Goal: Check status: Check status

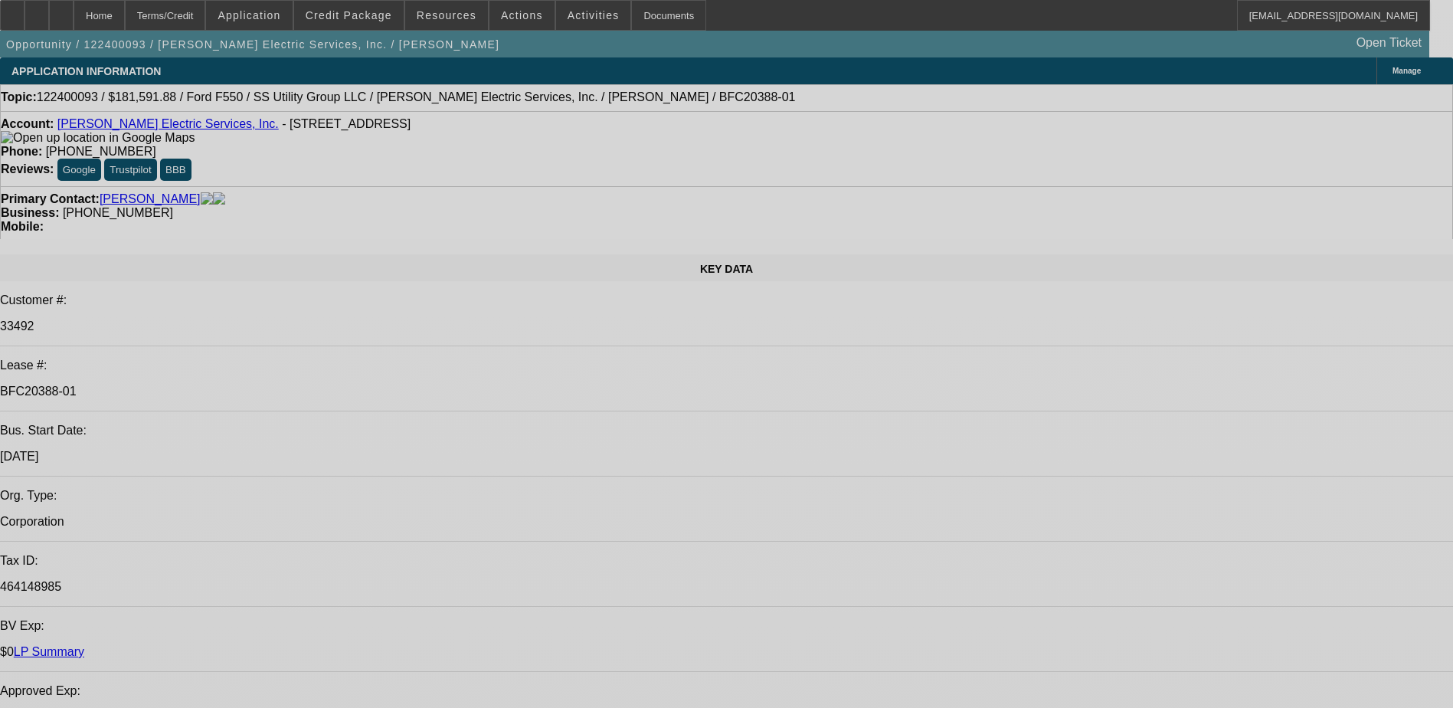
select select "0.1"
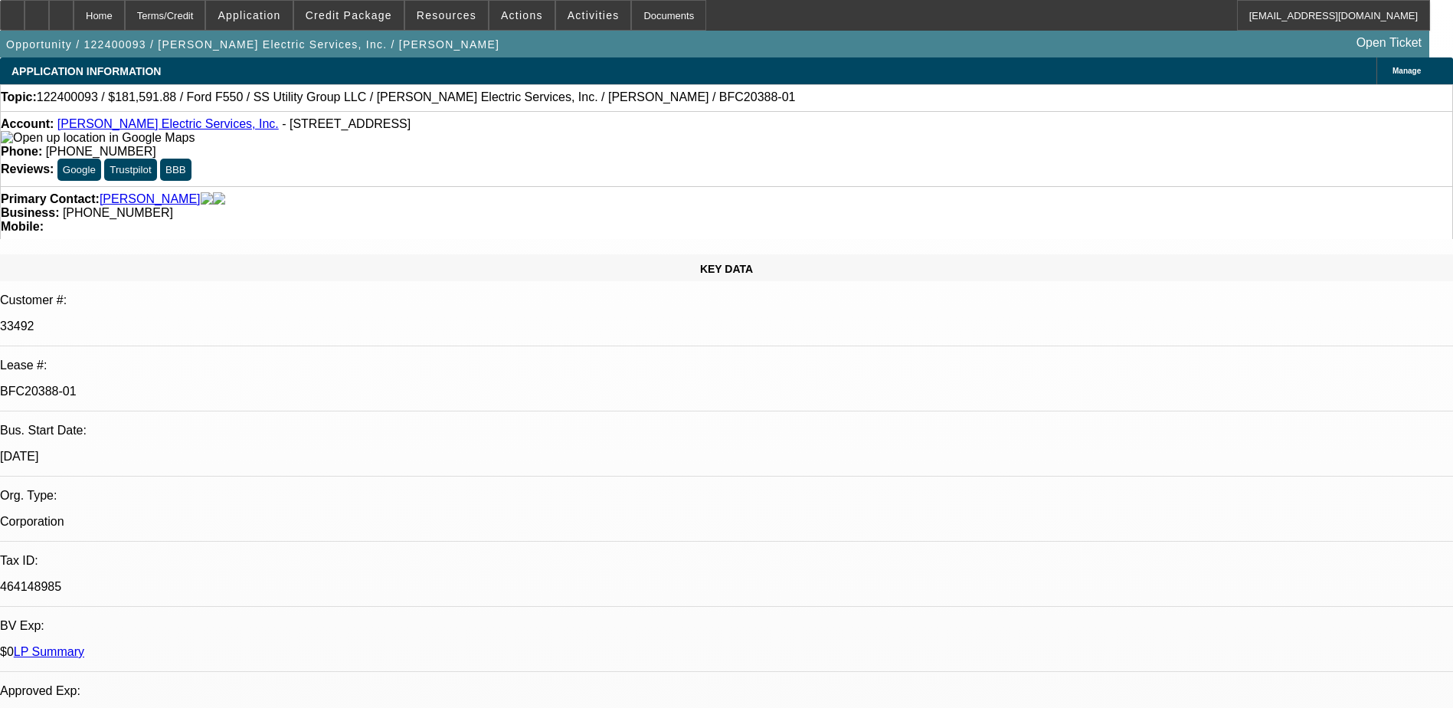
select select "0"
select select "0.1"
select select "0"
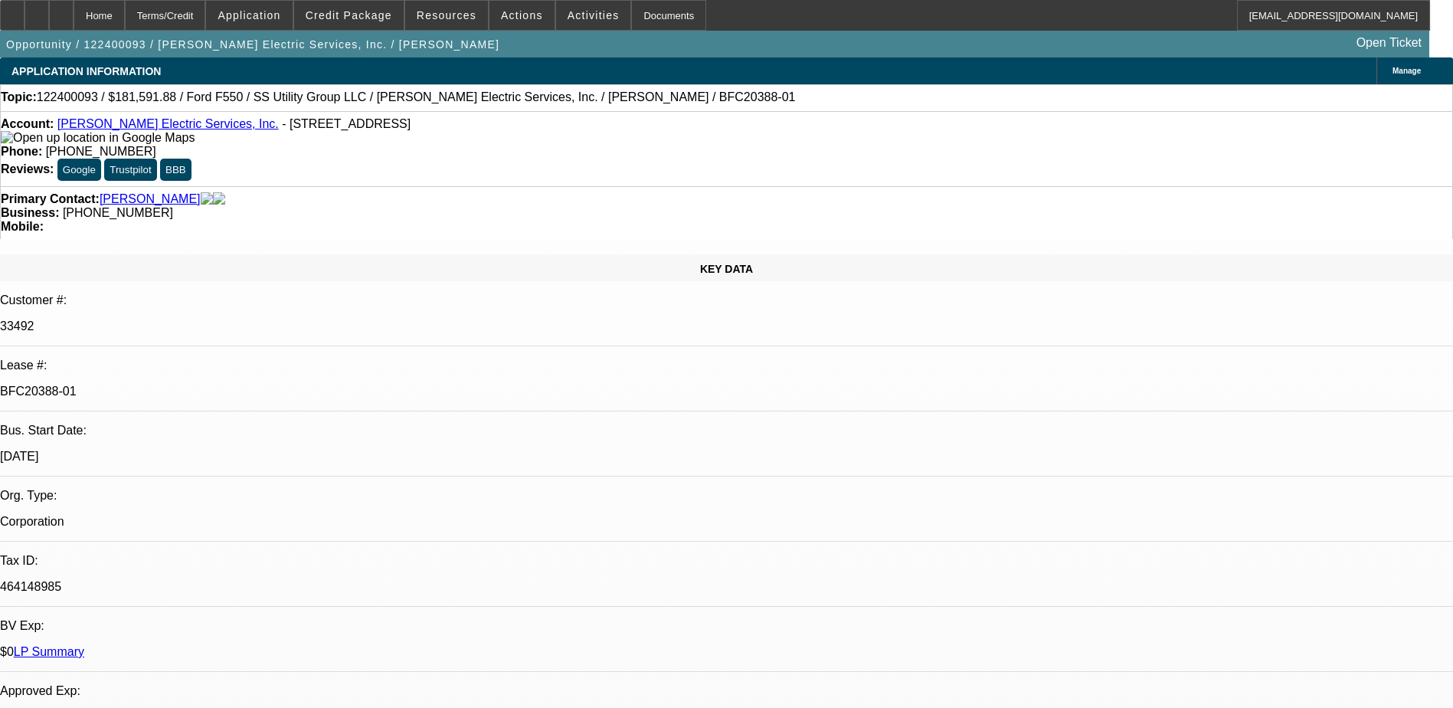
select select "0.2"
select select "2"
select select "0"
select select "0.15"
select select "0"
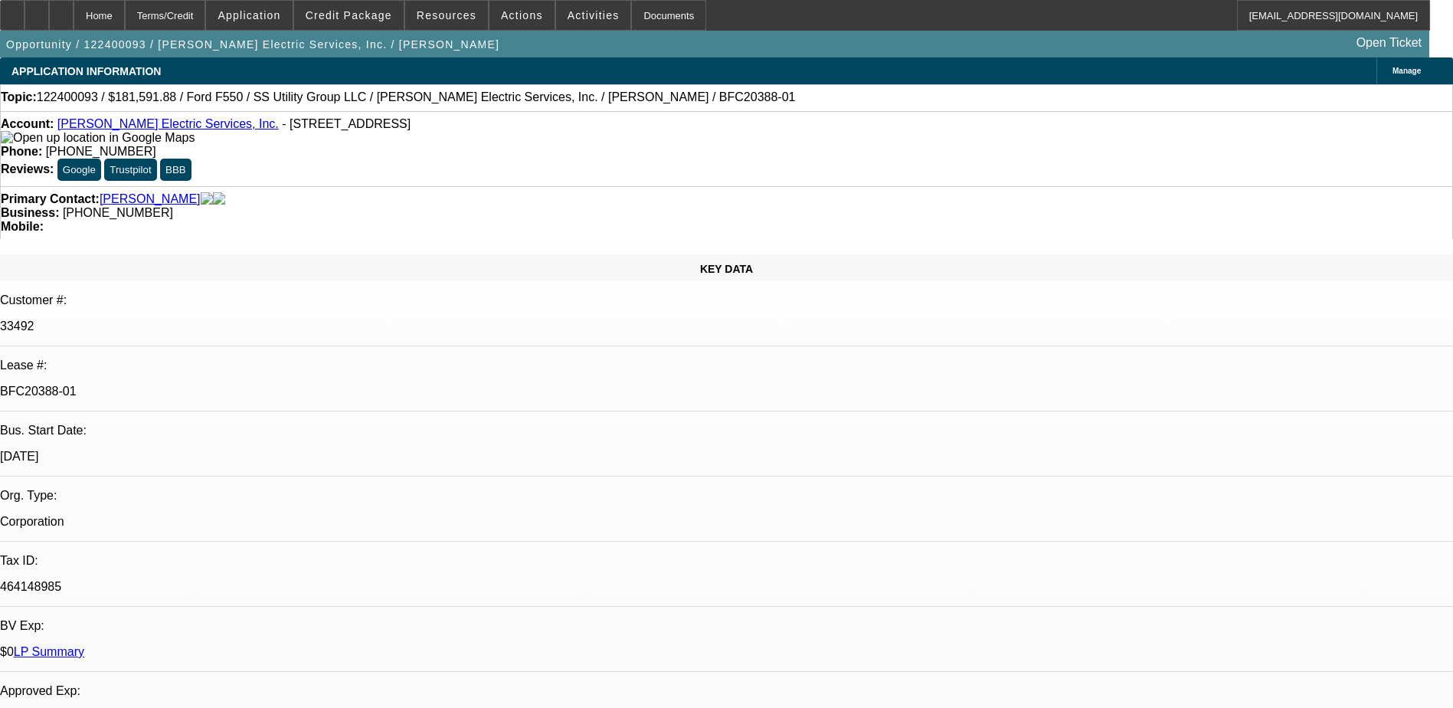
select select "0"
select select "1"
select select "2"
select select "1"
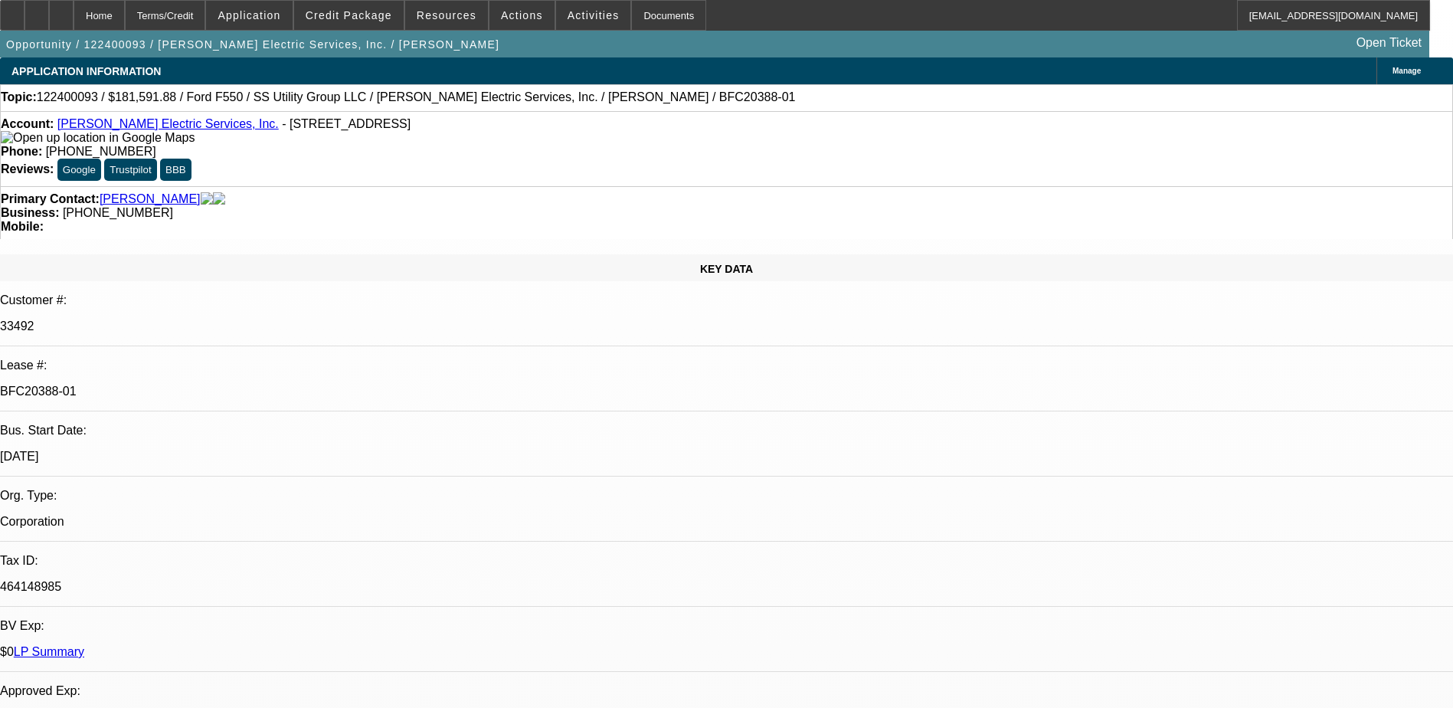
select select "6"
select select "1"
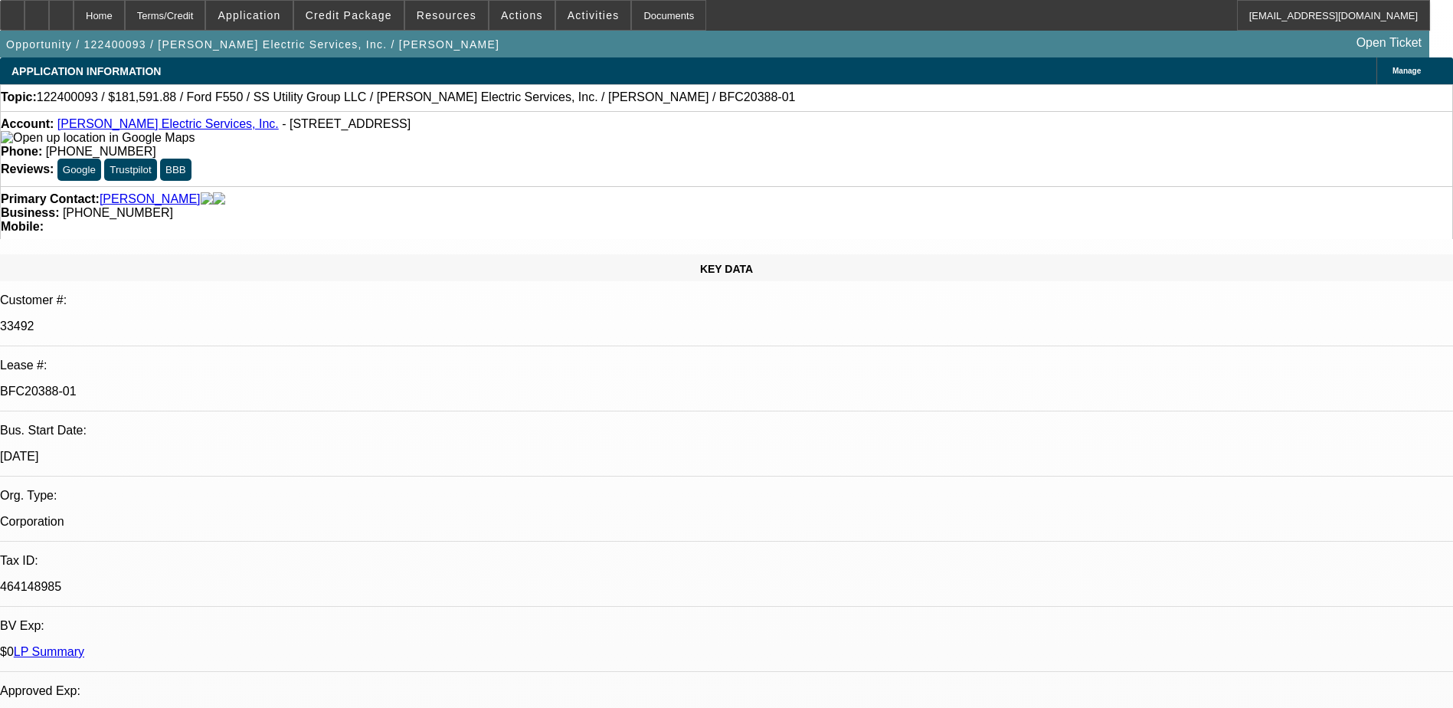
select select "1"
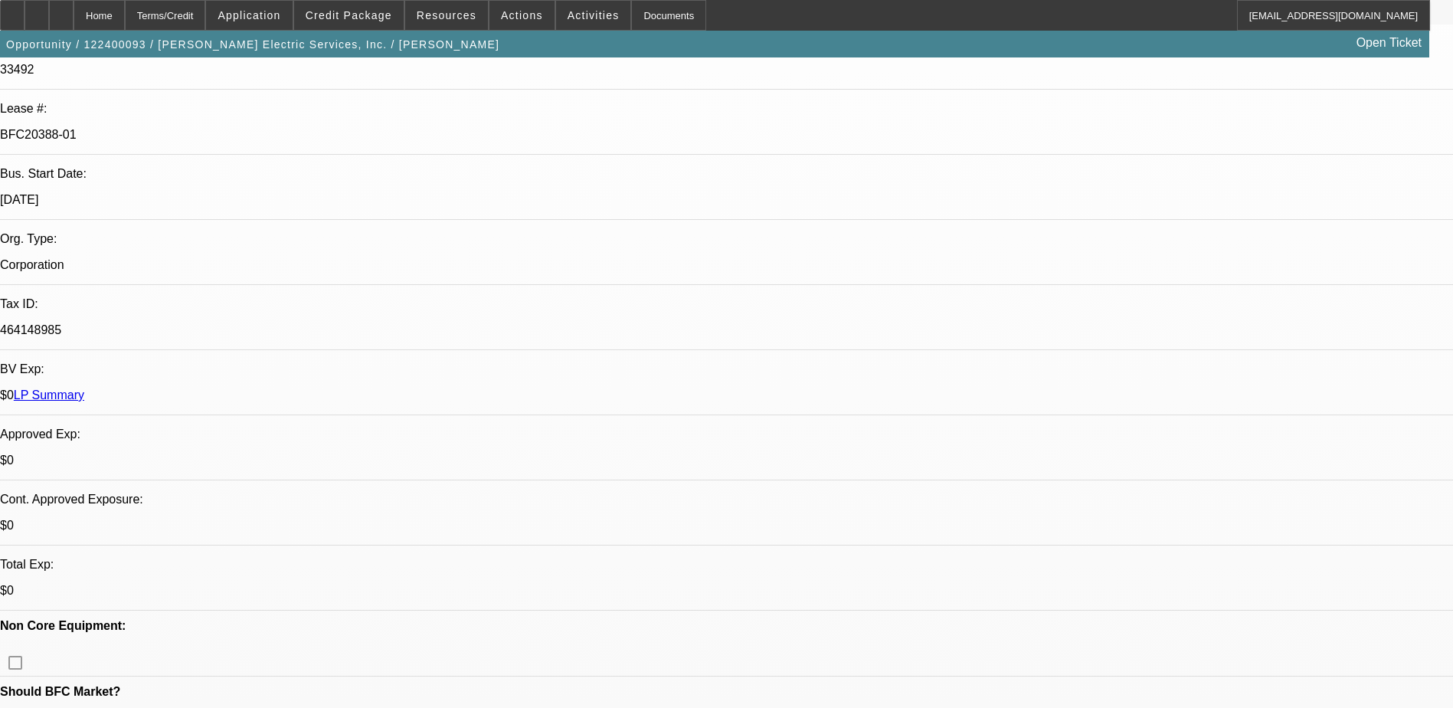
scroll to position [230, 0]
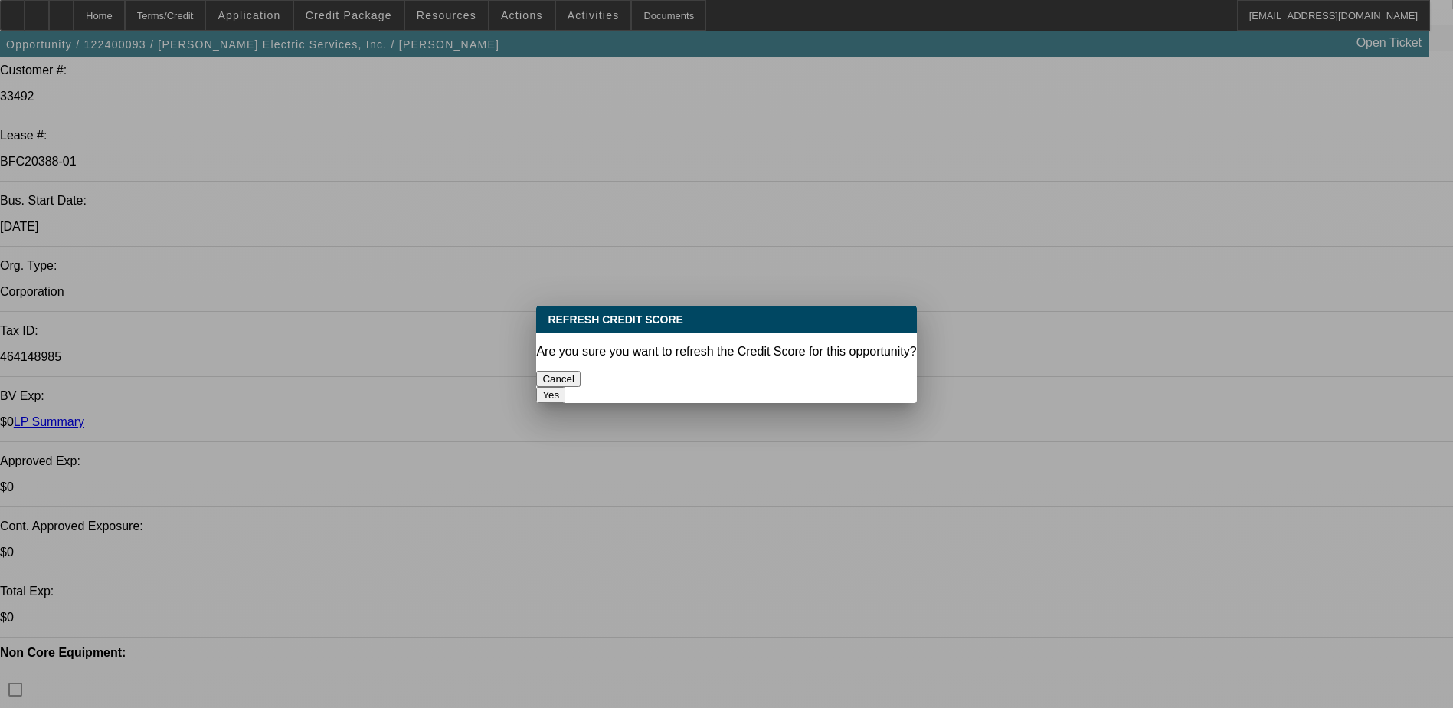
scroll to position [0, 0]
click at [565, 387] on button "Yes" at bounding box center [550, 395] width 29 height 16
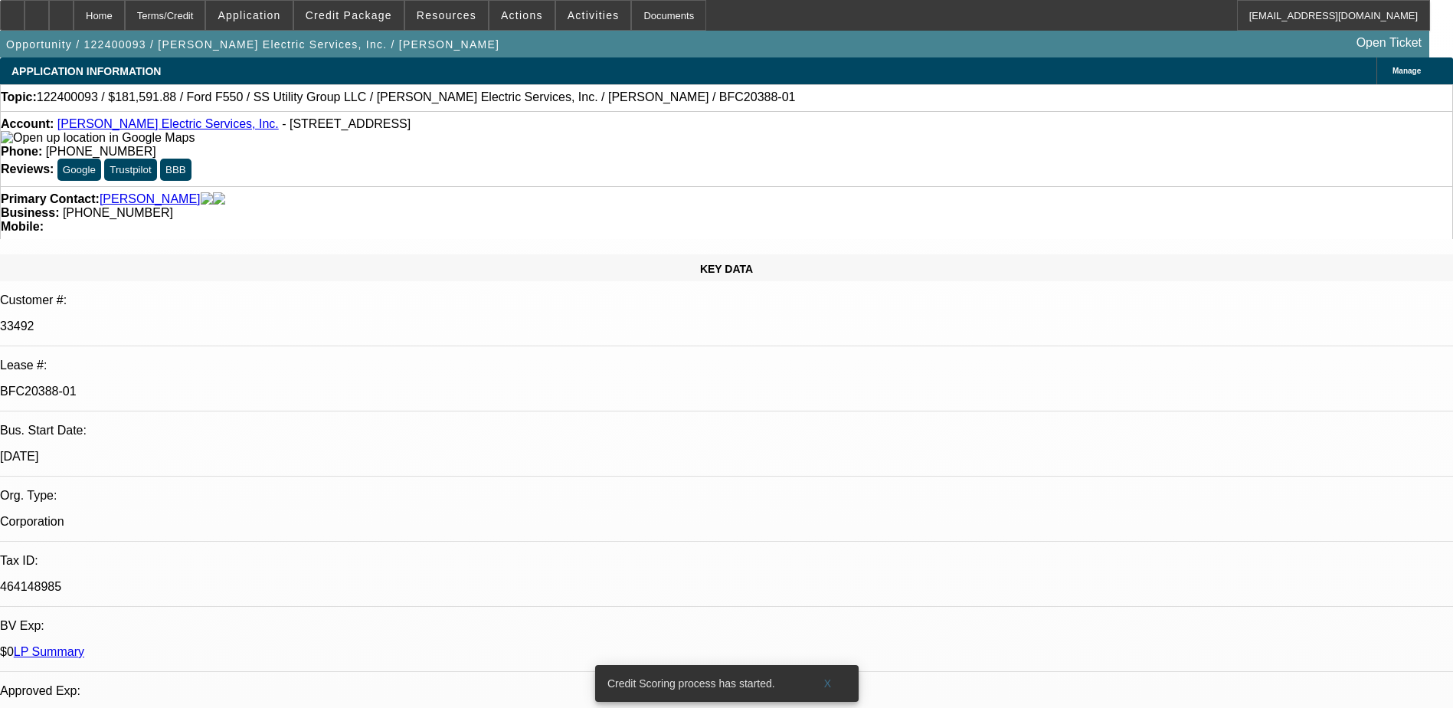
scroll to position [230, 0]
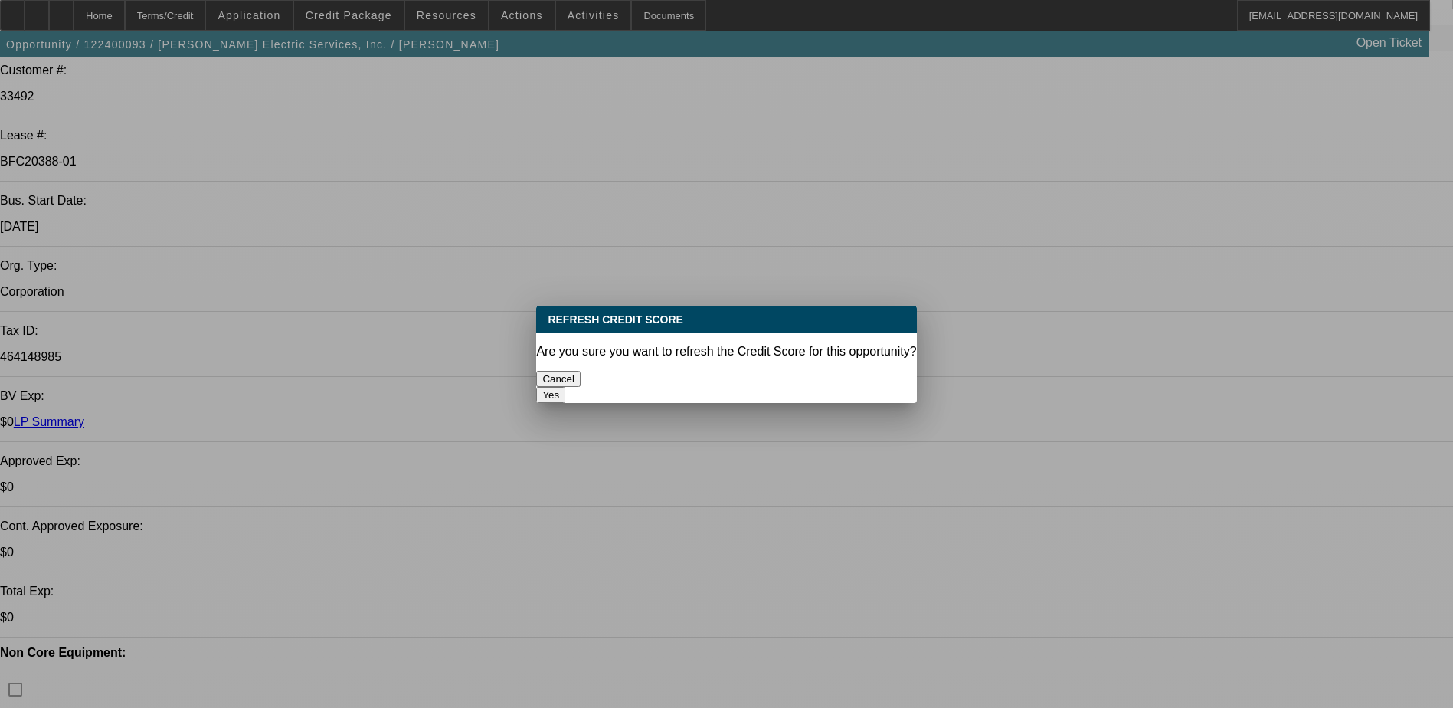
click at [565, 387] on button "Yes" at bounding box center [550, 395] width 29 height 16
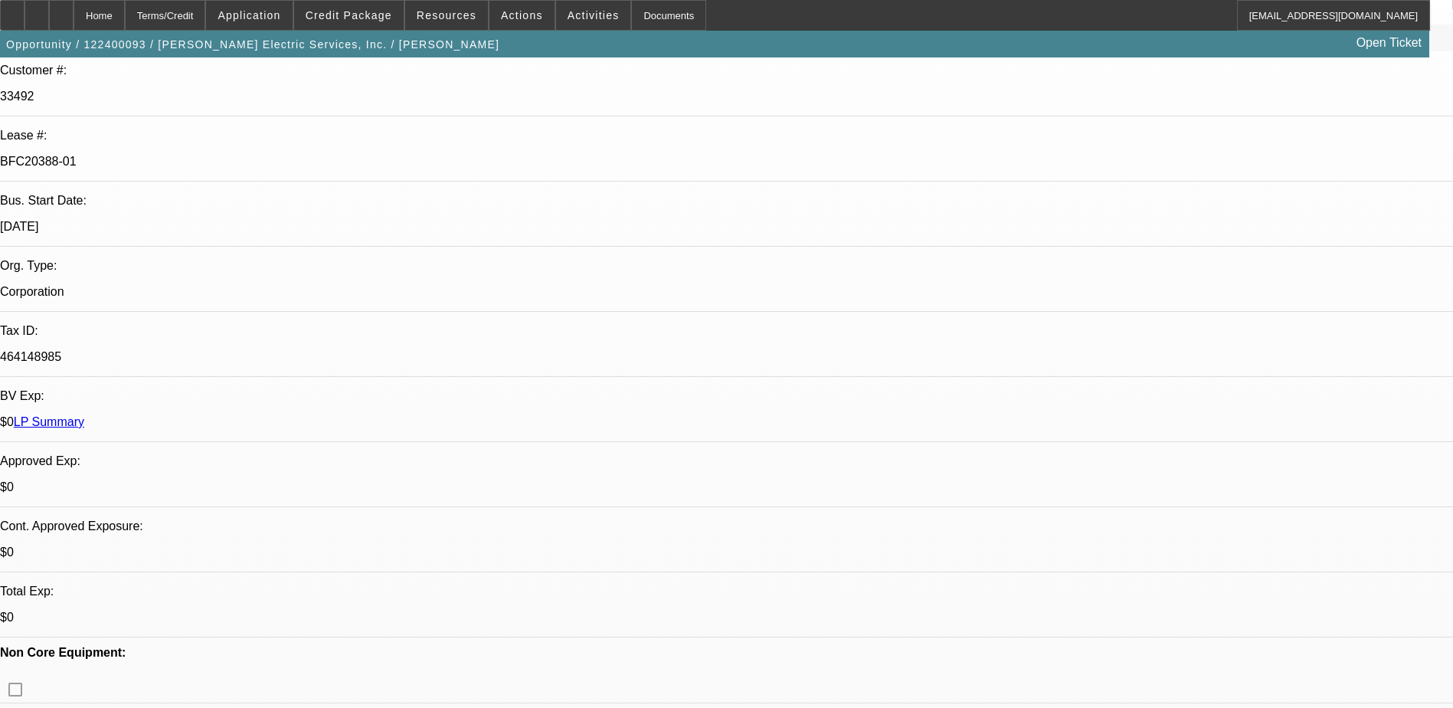
scroll to position [230, 0]
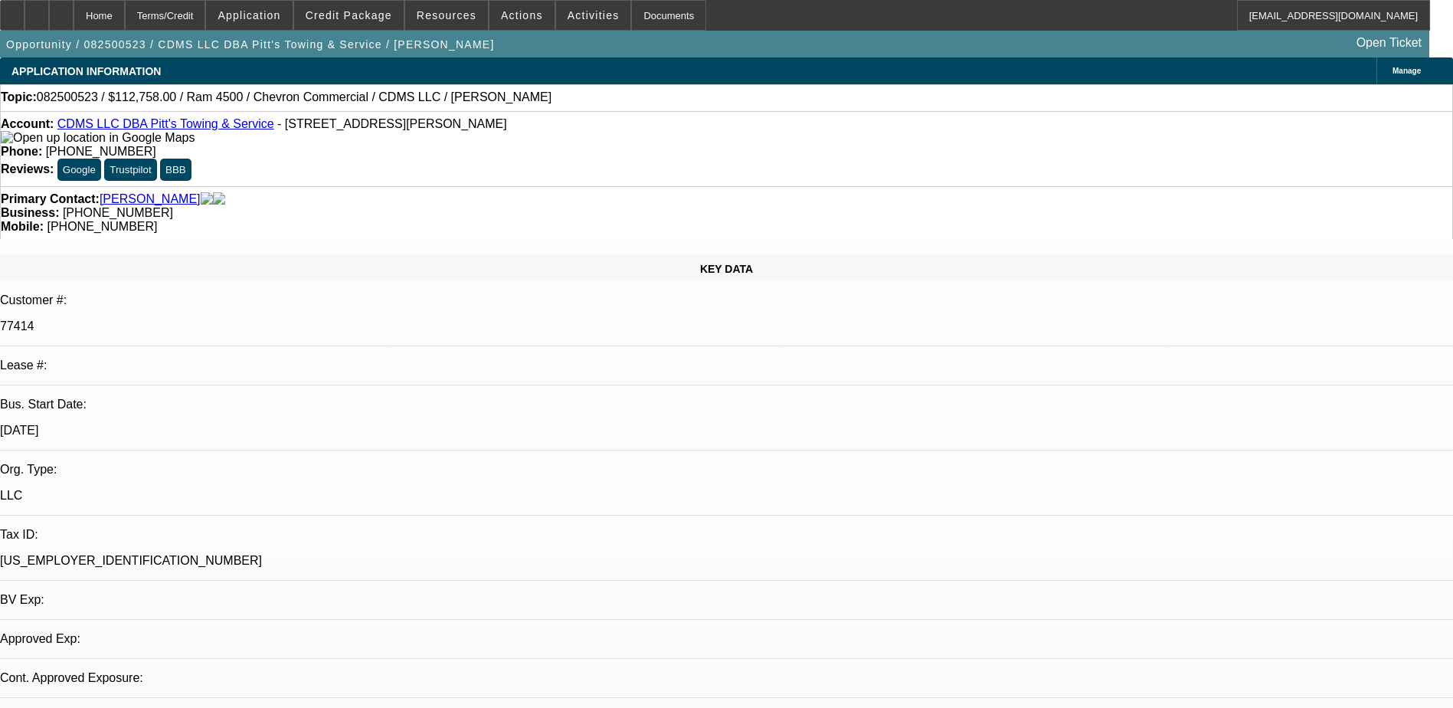
select select "0"
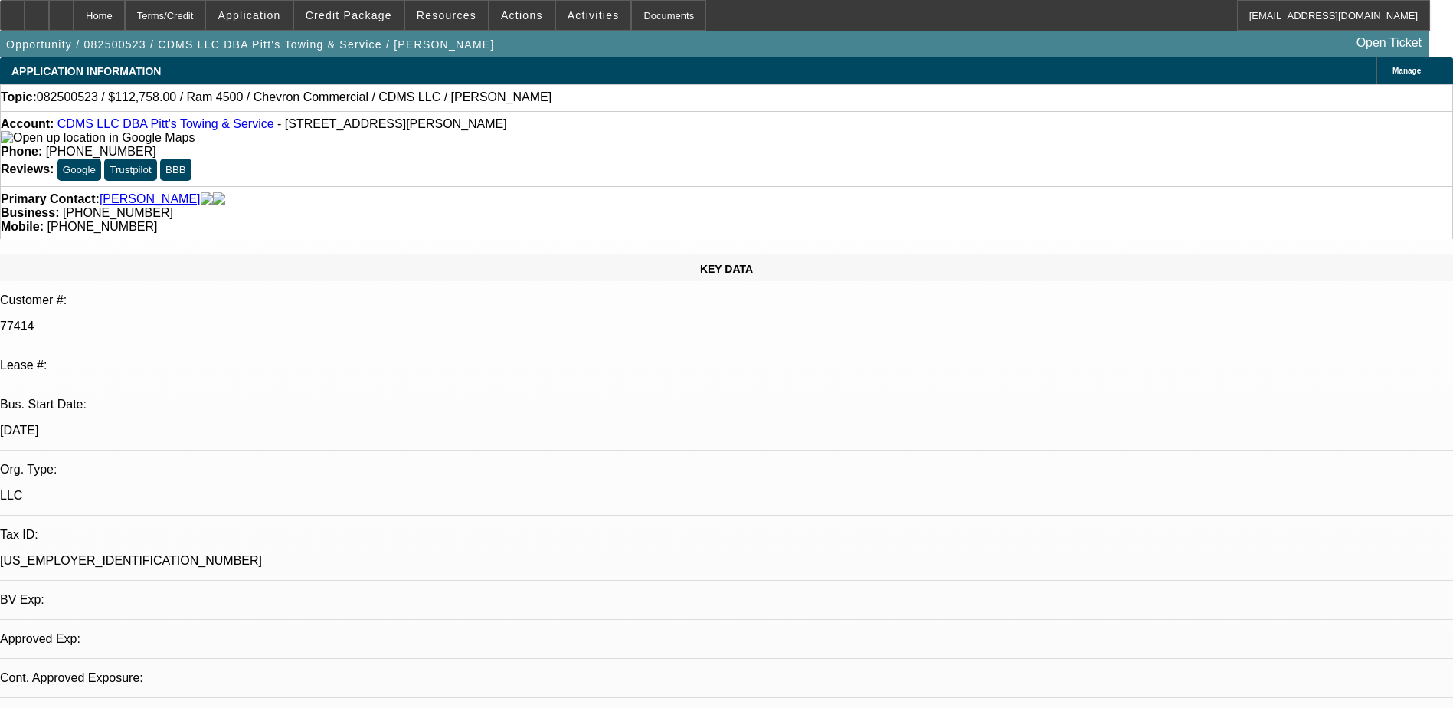
select select "0"
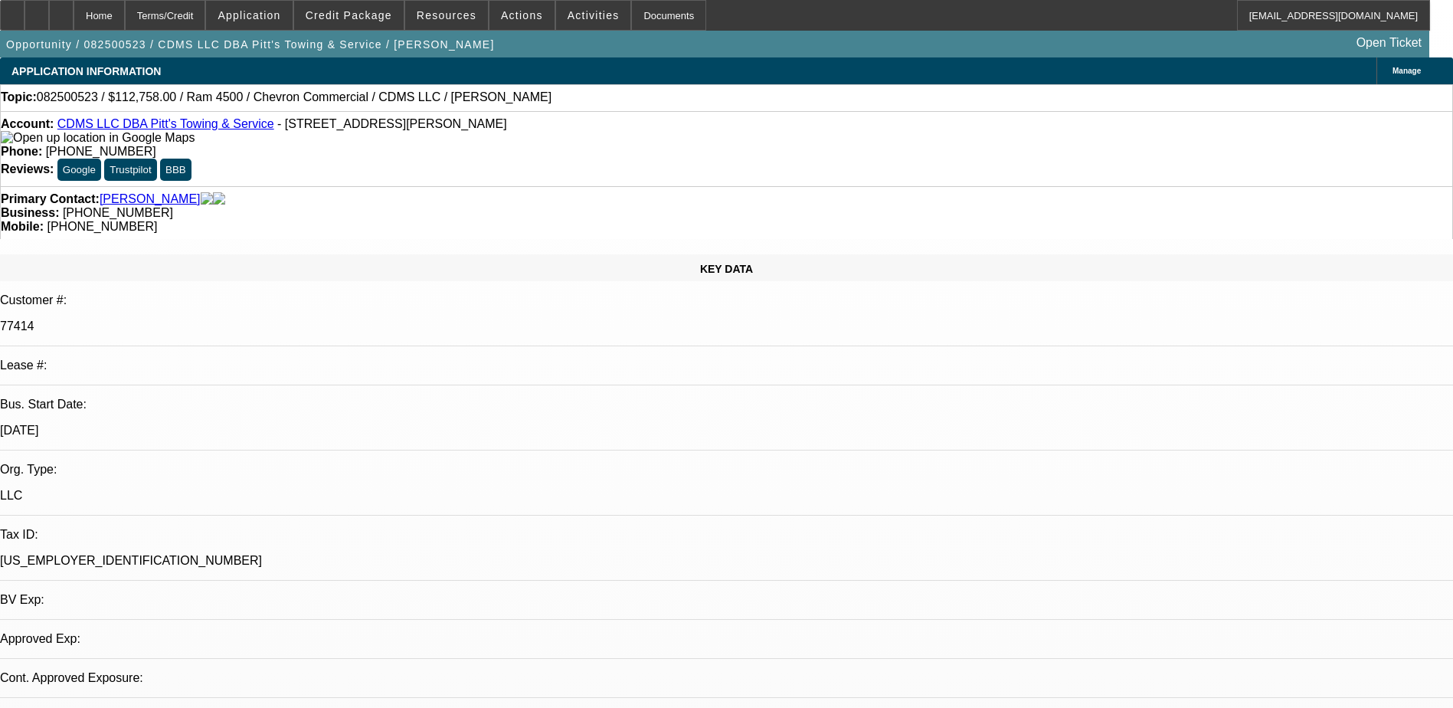
select select "0"
select select "1"
select select "6"
select select "2"
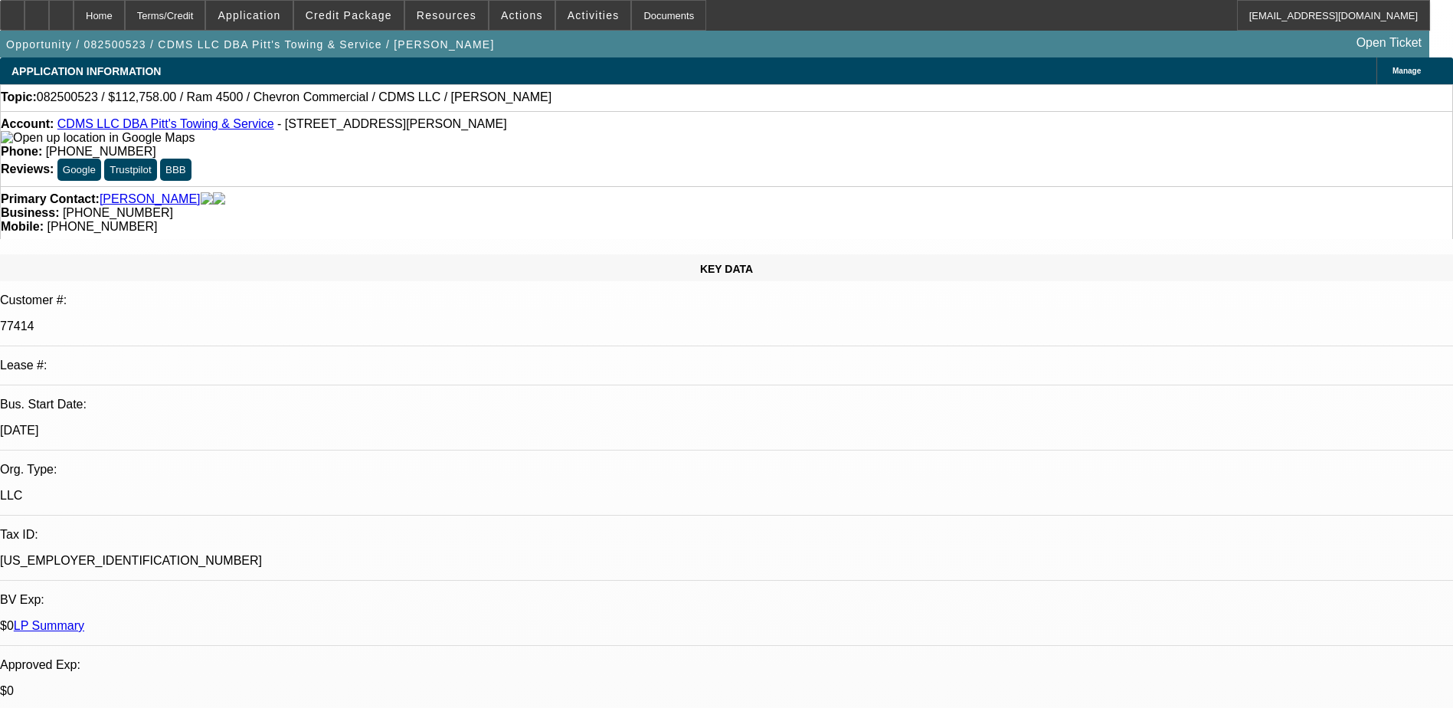
select select "6"
select select "2"
select select "6"
select select "2"
select select "6"
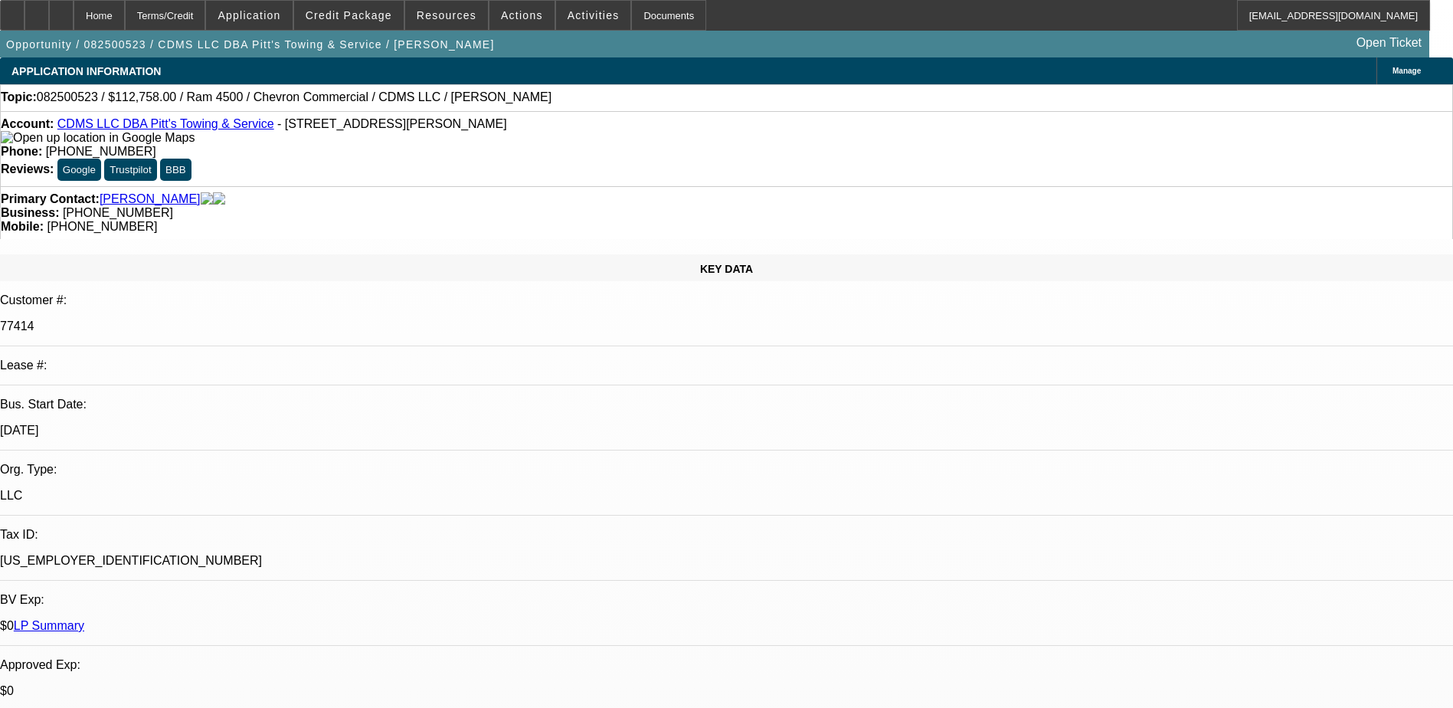
select select "1"
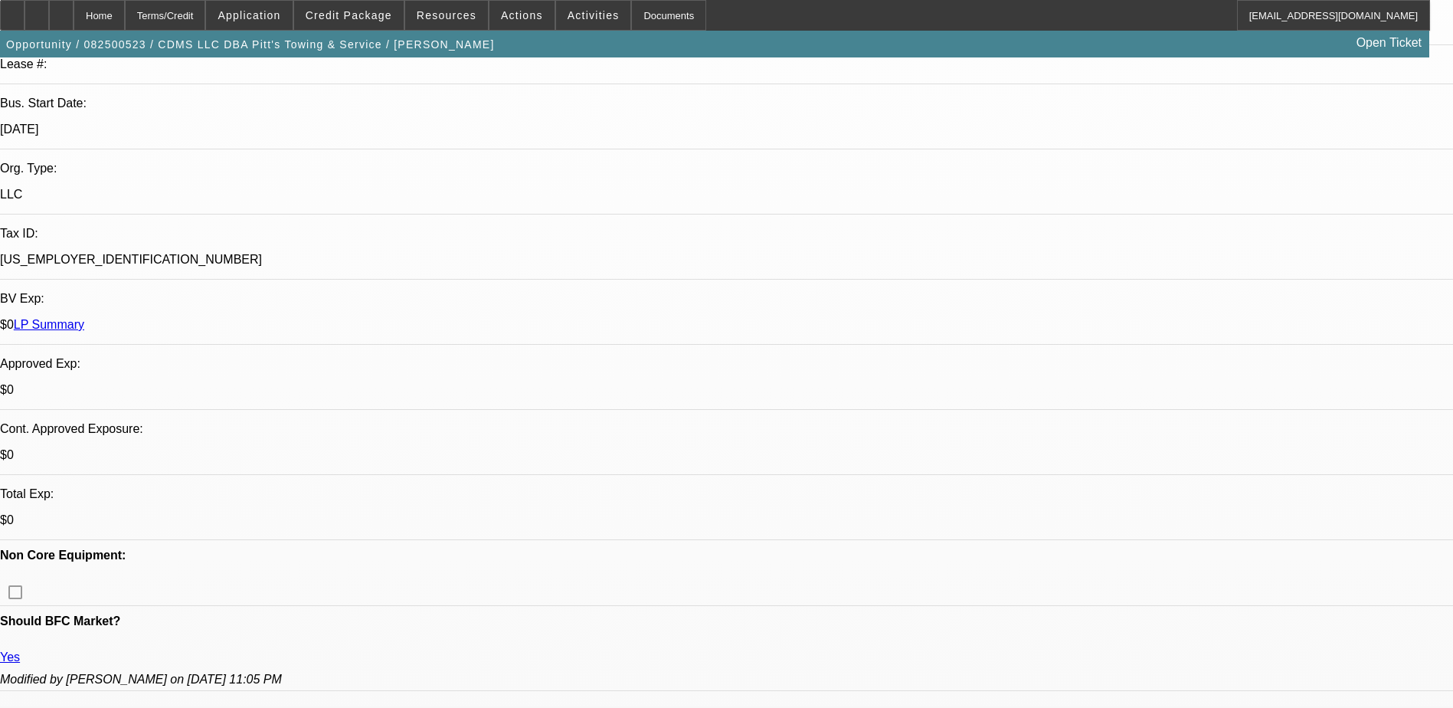
scroll to position [383, 0]
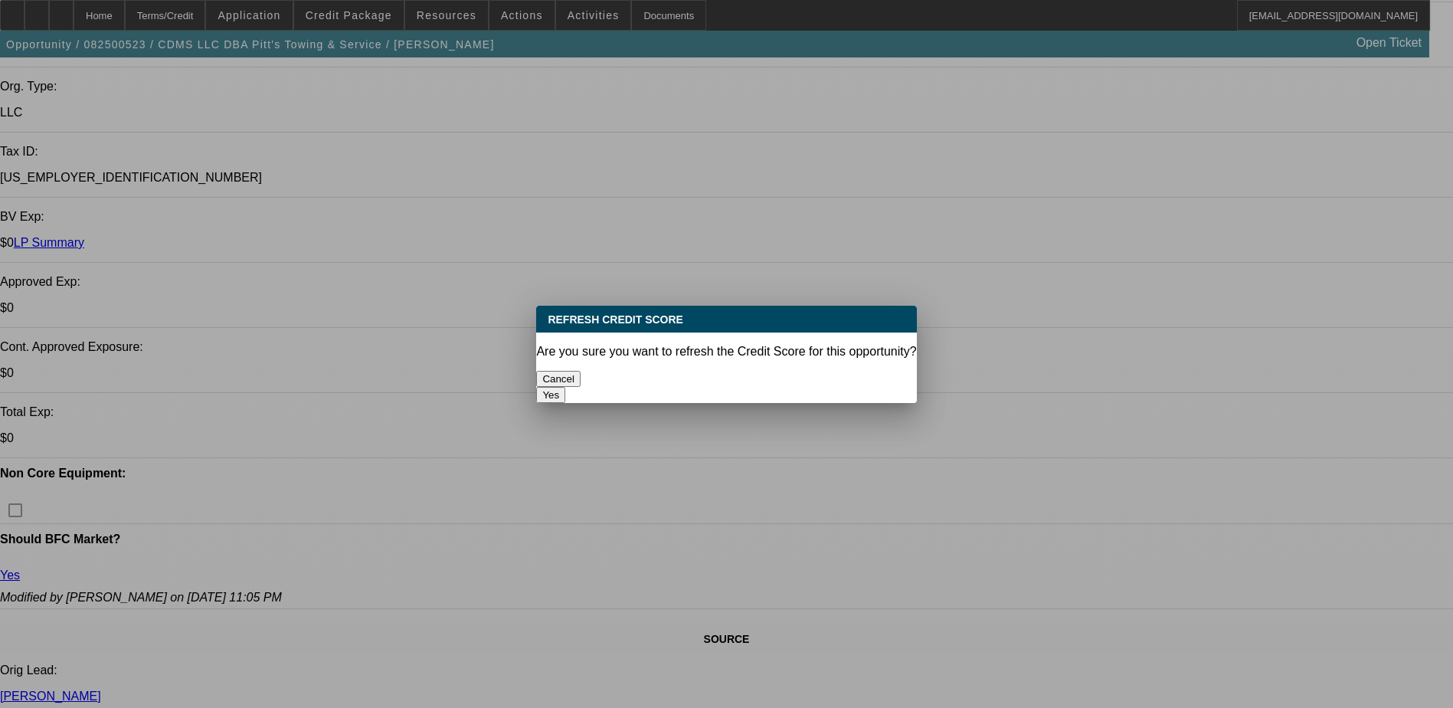
scroll to position [0, 0]
click at [565, 387] on button "Yes" at bounding box center [550, 395] width 29 height 16
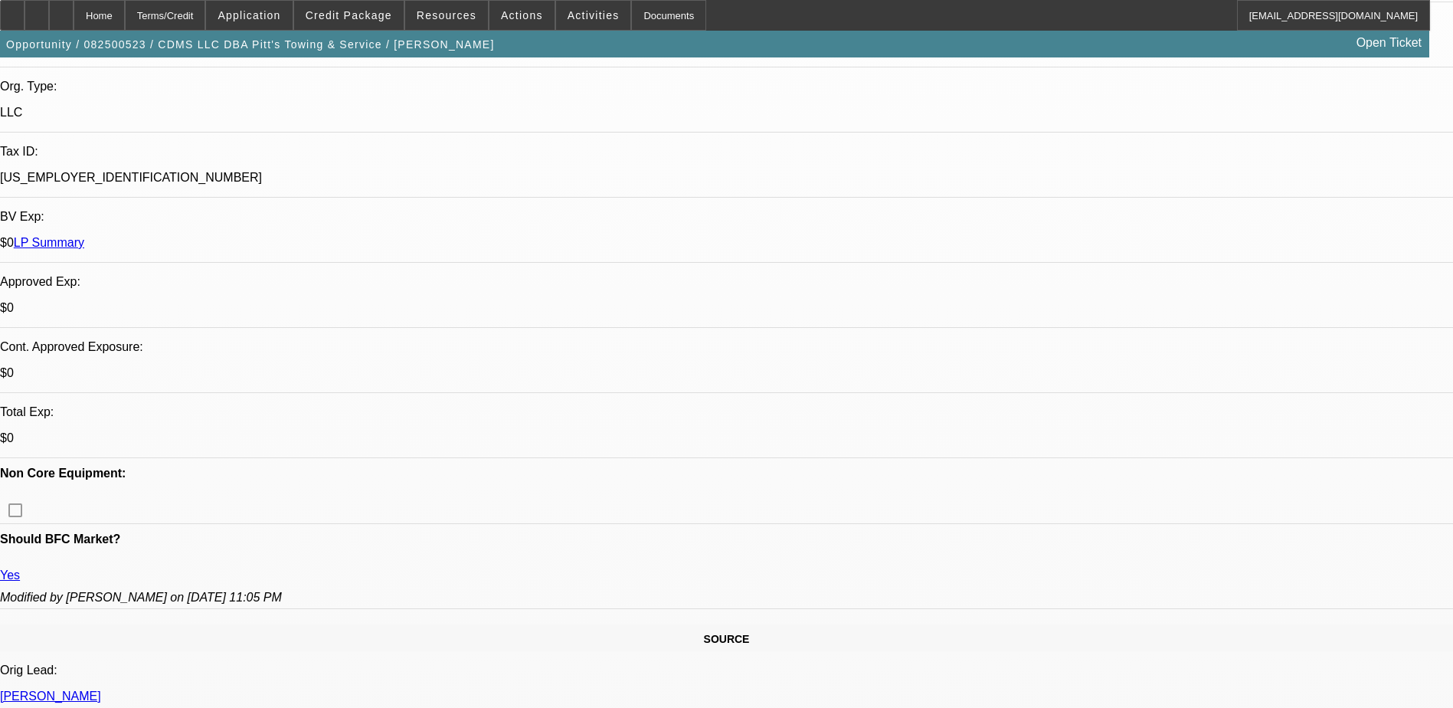
scroll to position [383, 0]
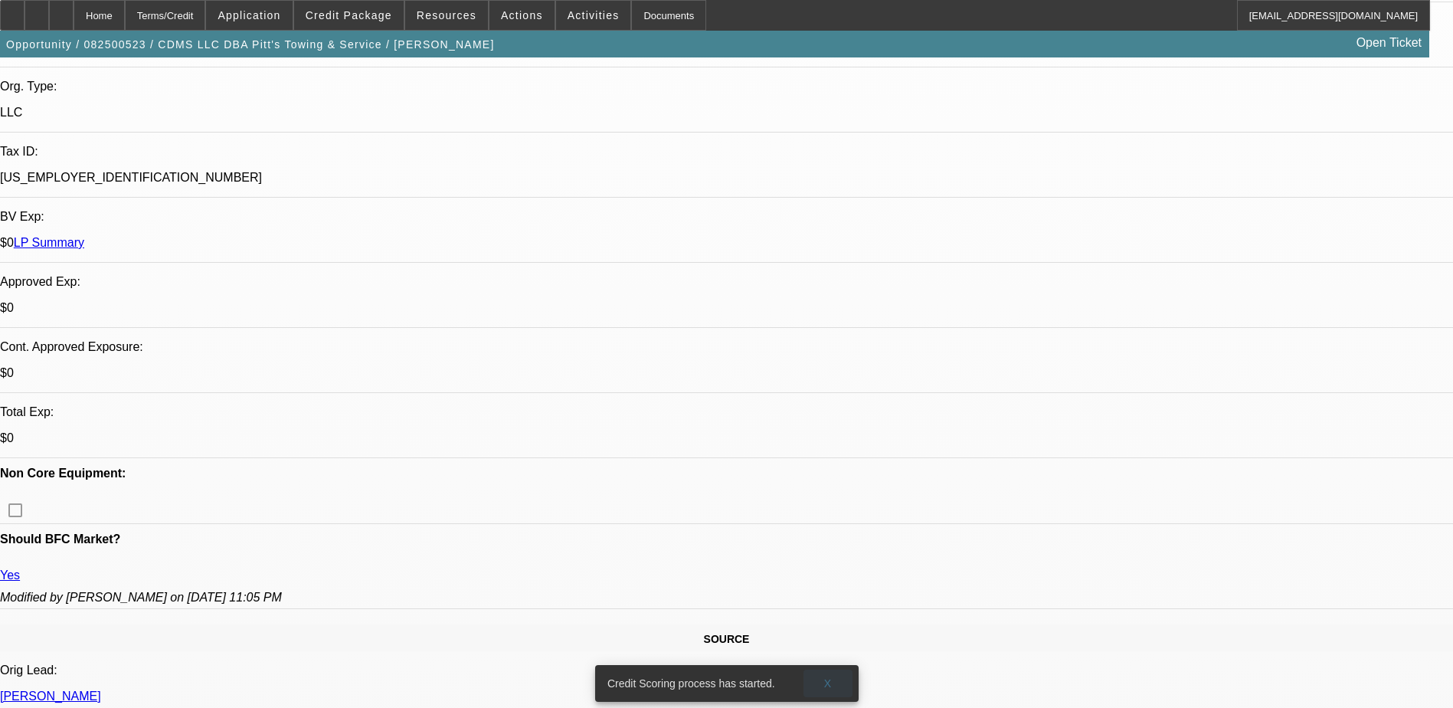
click at [828, 677] on span "X" at bounding box center [827, 683] width 8 height 12
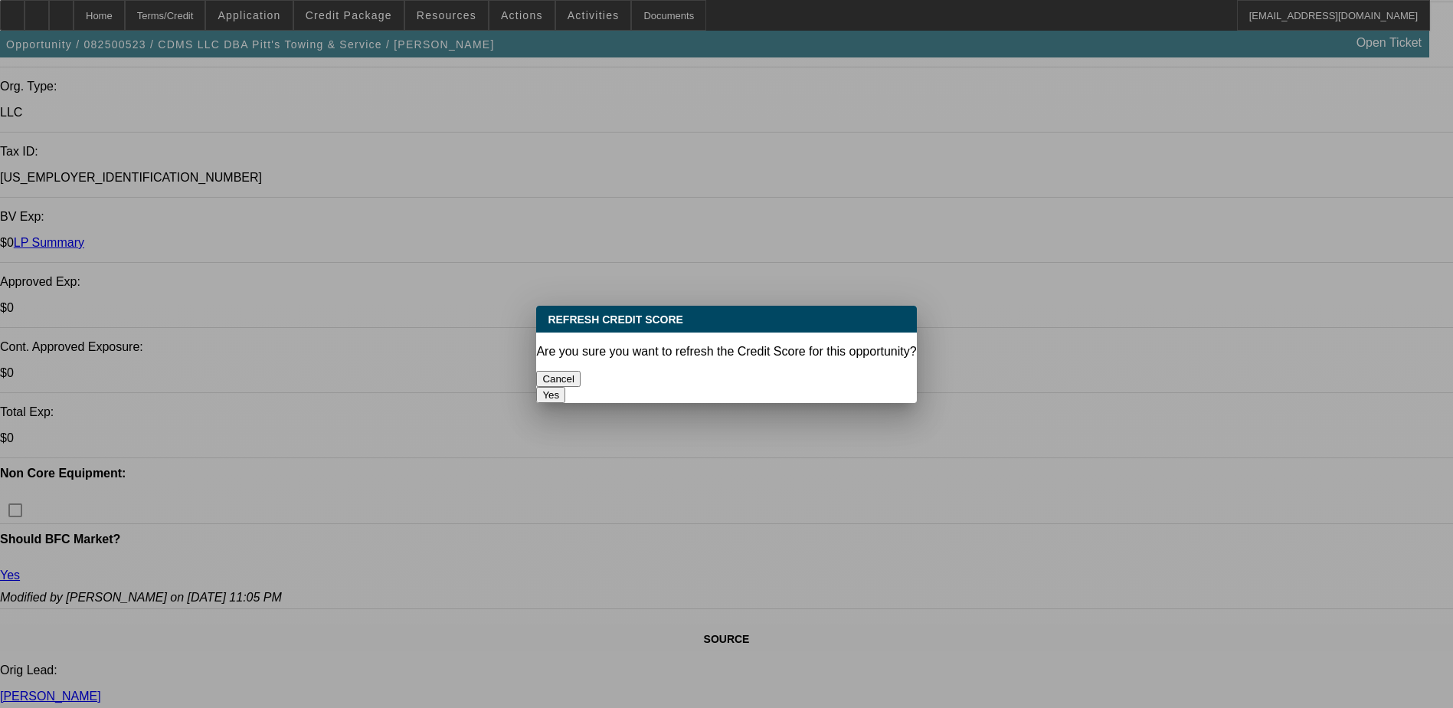
click at [565, 387] on button "Yes" at bounding box center [550, 395] width 29 height 16
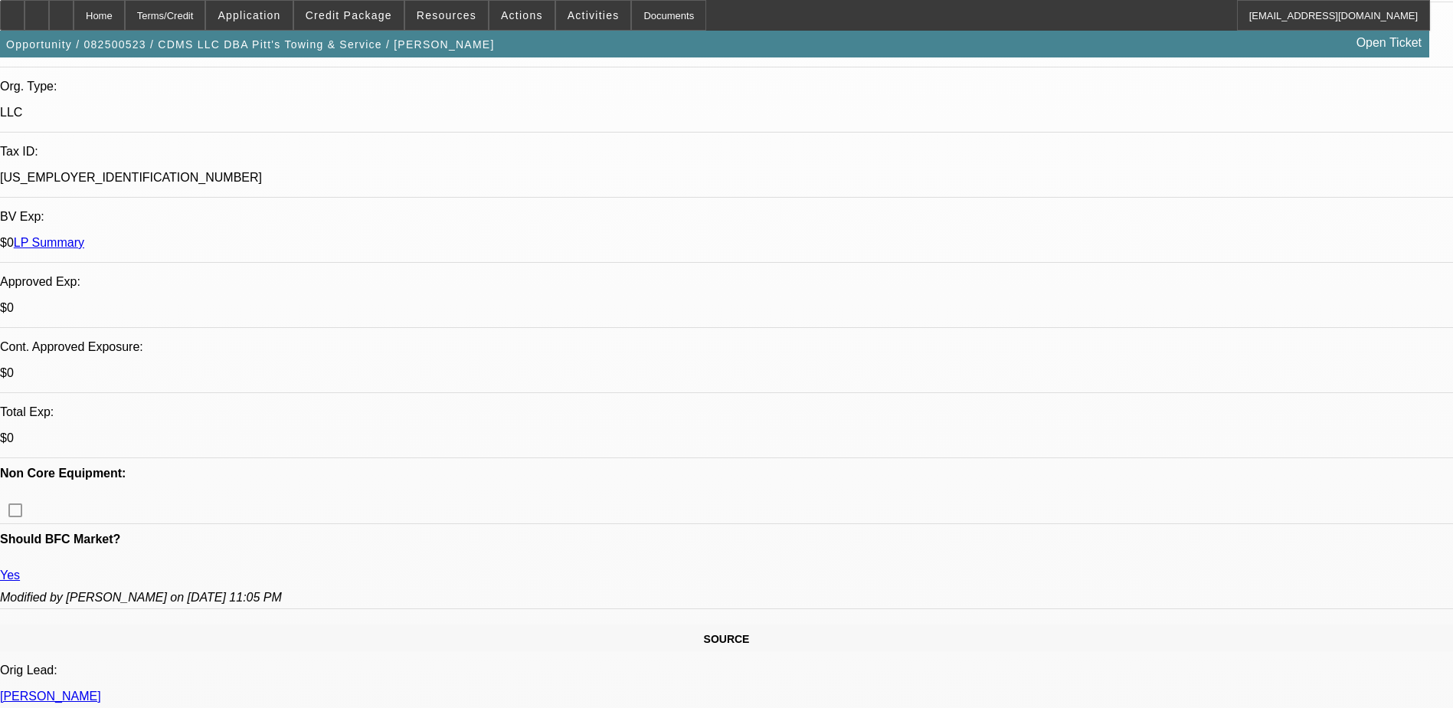
scroll to position [77, 0]
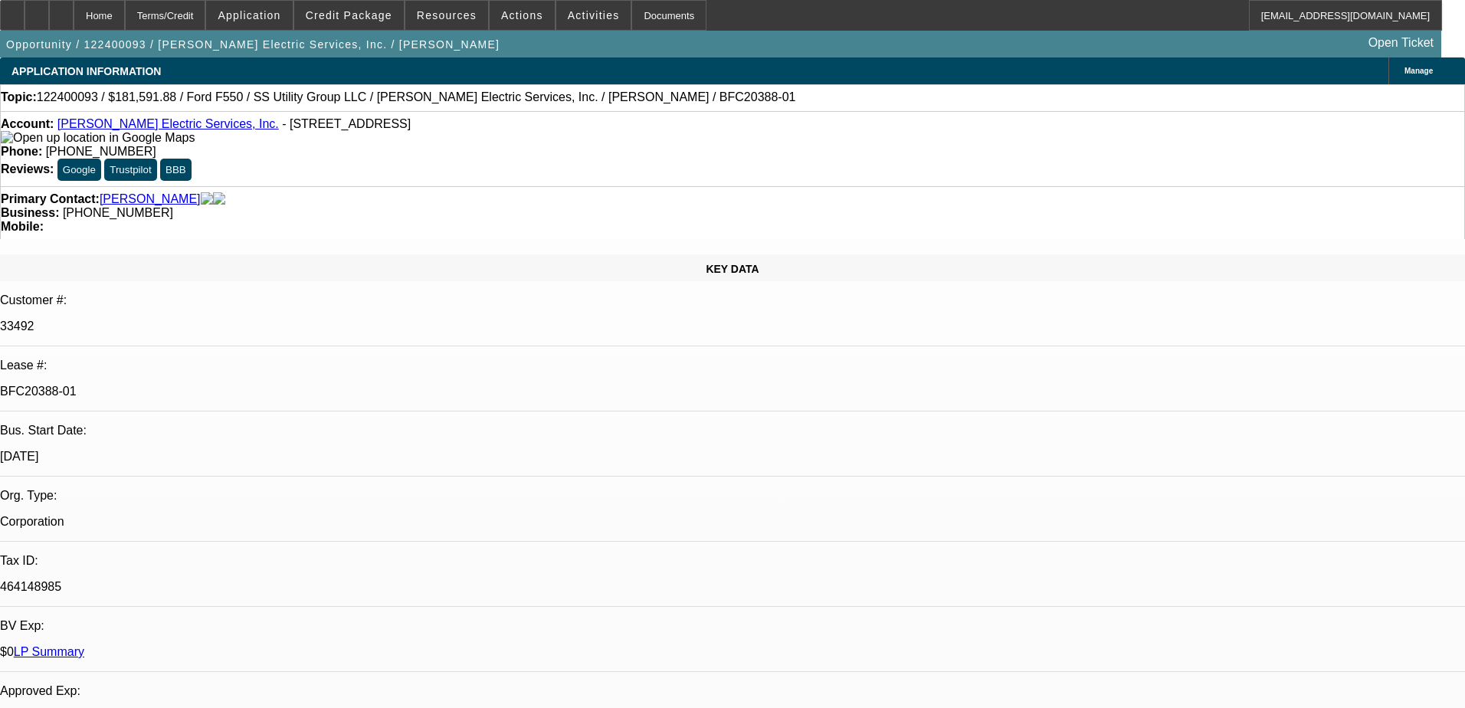
select select "0.1"
select select "0"
select select "0.1"
select select "0"
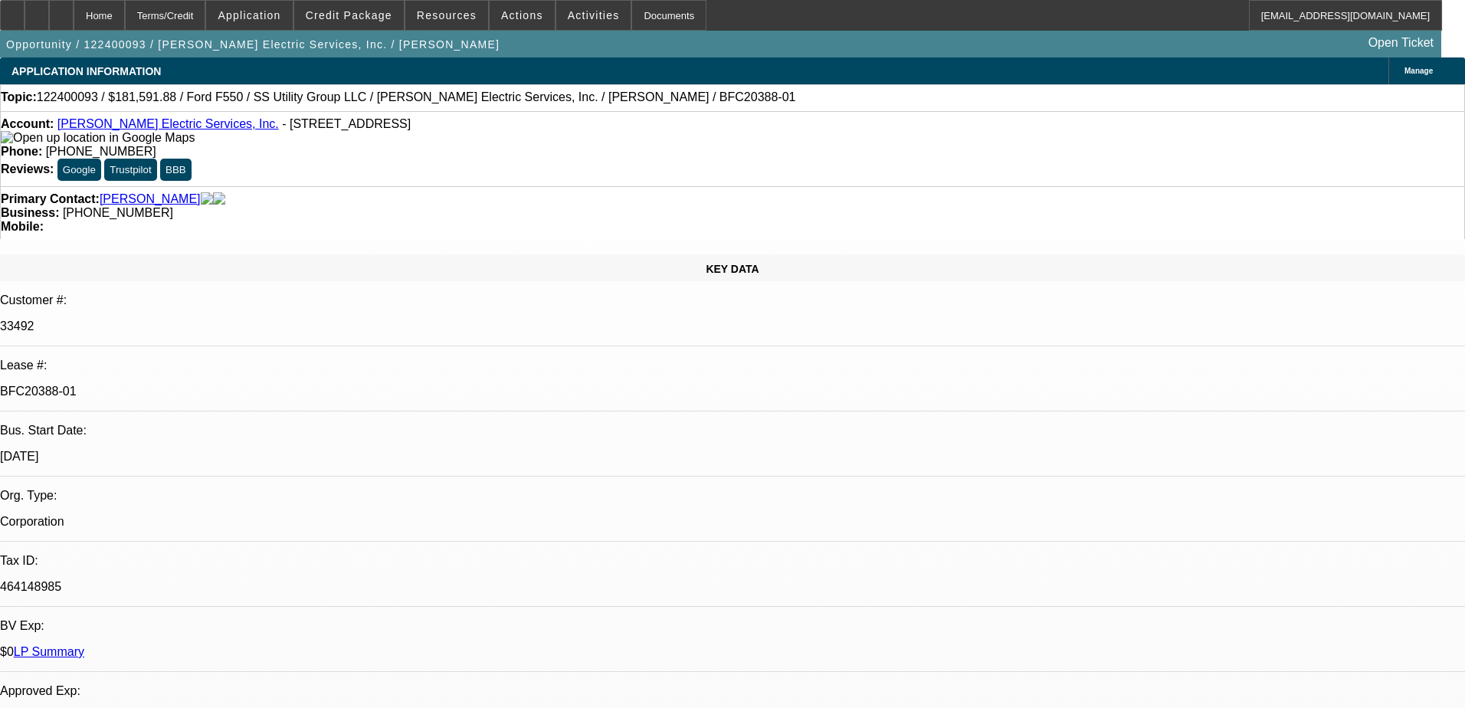
select select "0"
select select "0.2"
select select "2"
select select "0"
select select "0.15"
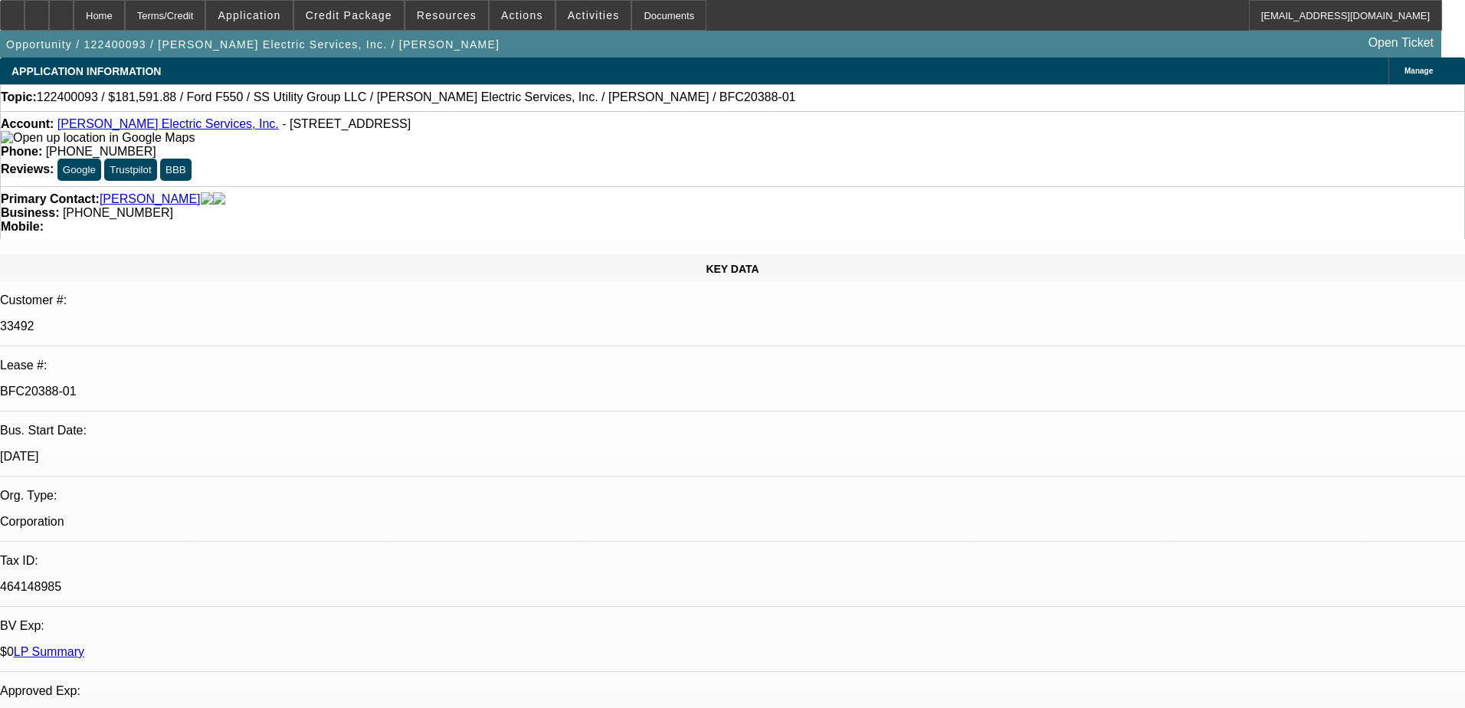
select select "0"
select select "1"
select select "6"
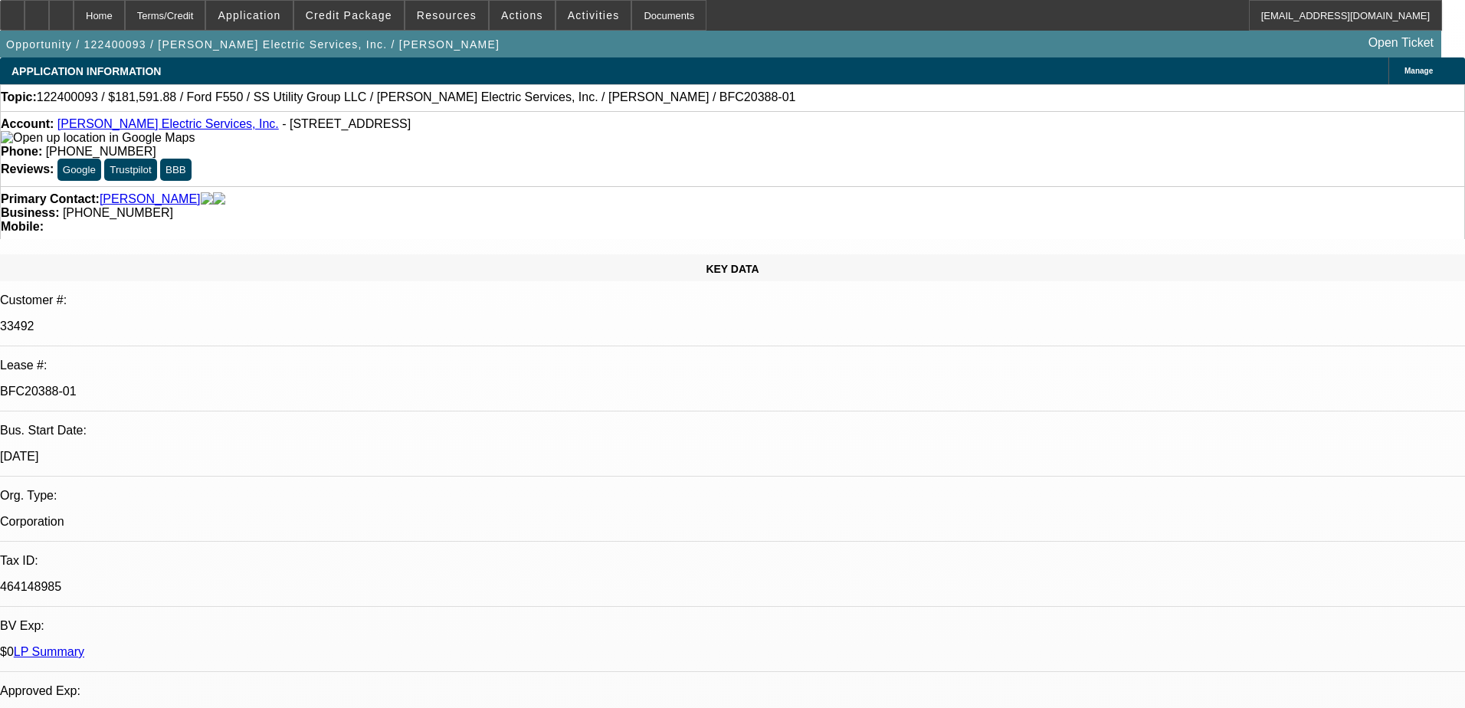
select select "1"
select select "6"
select select "1"
select select "2"
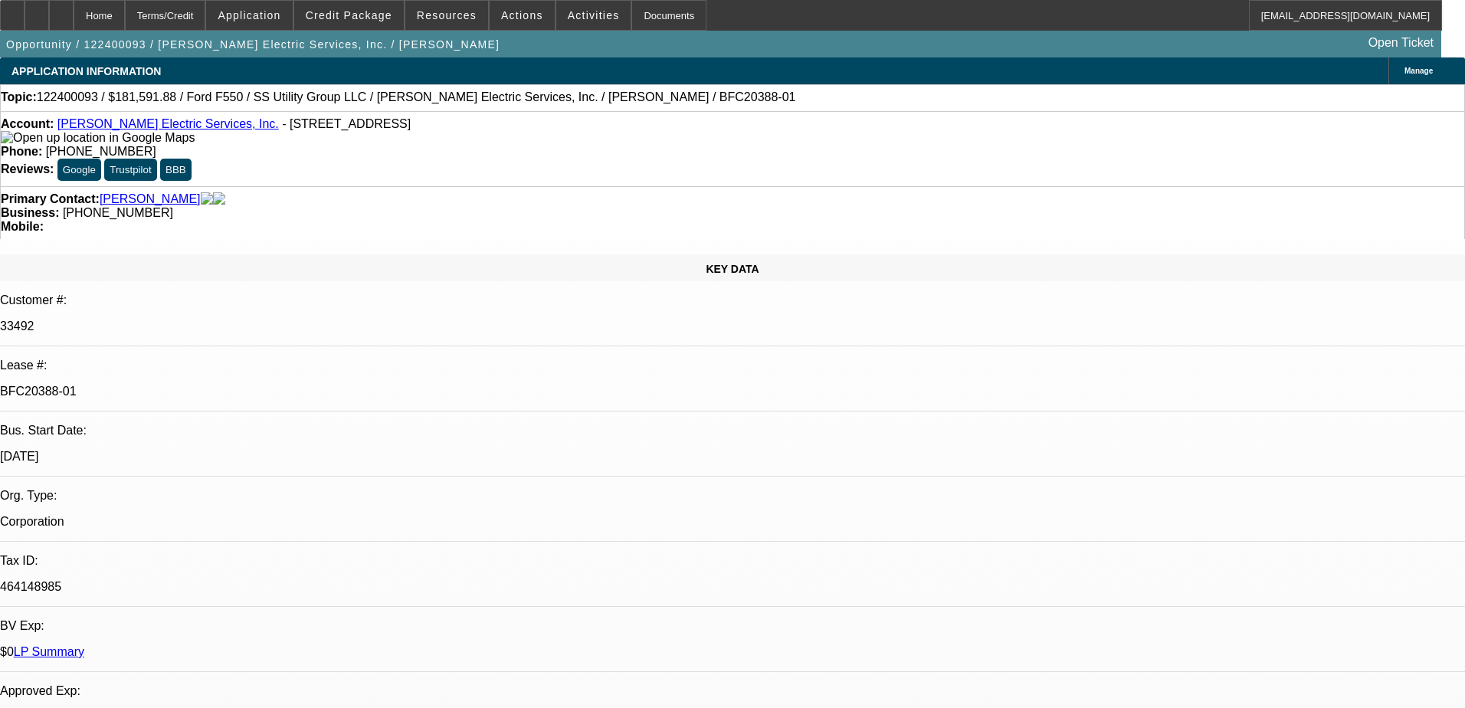
select select "6"
select select "1"
select select "6"
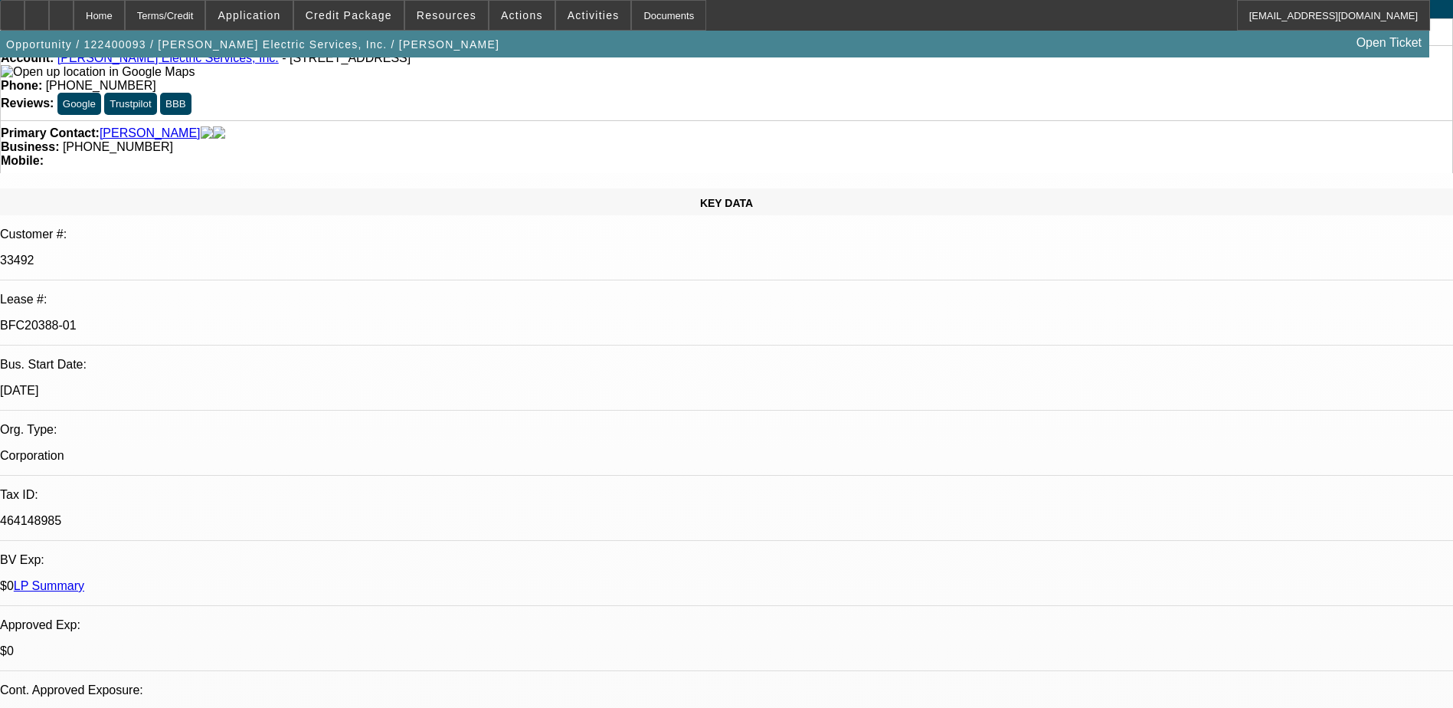
scroll to position [153, 0]
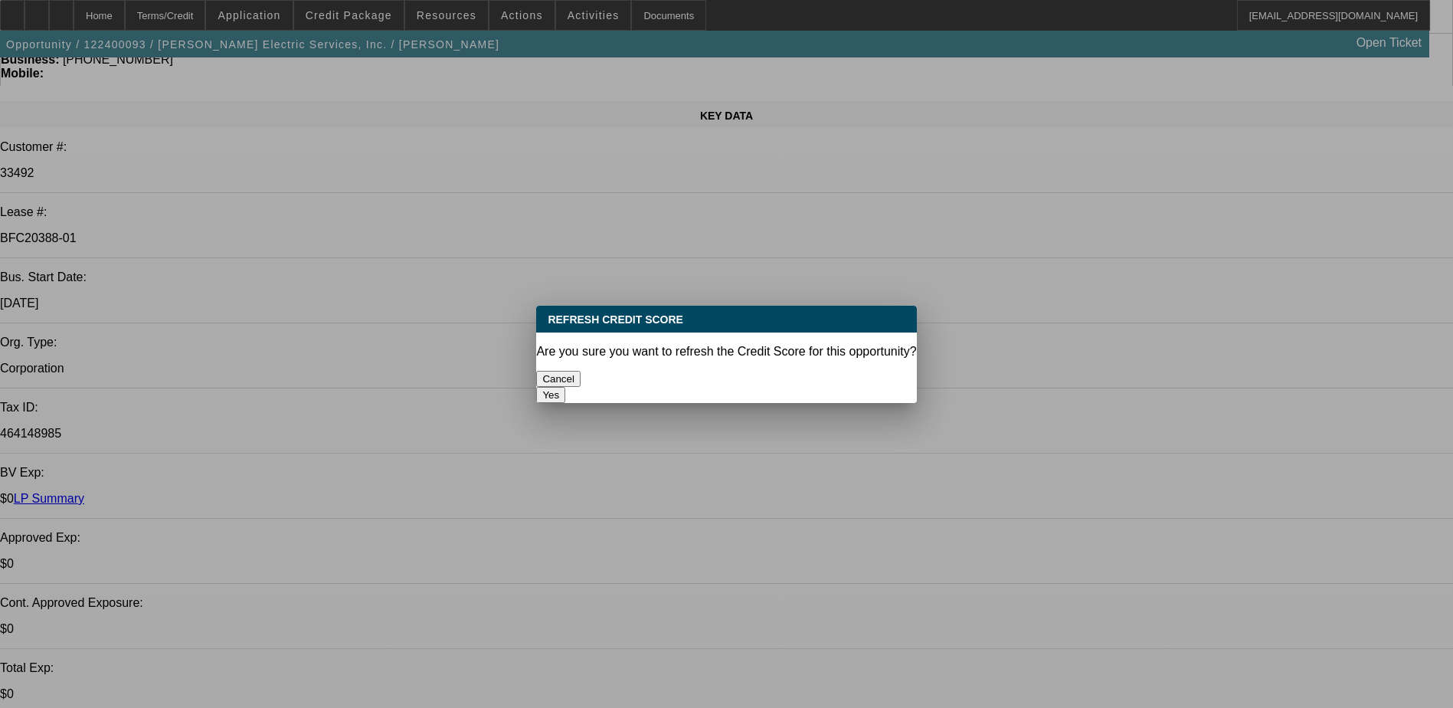
click at [565, 387] on button "Yes" at bounding box center [550, 395] width 29 height 16
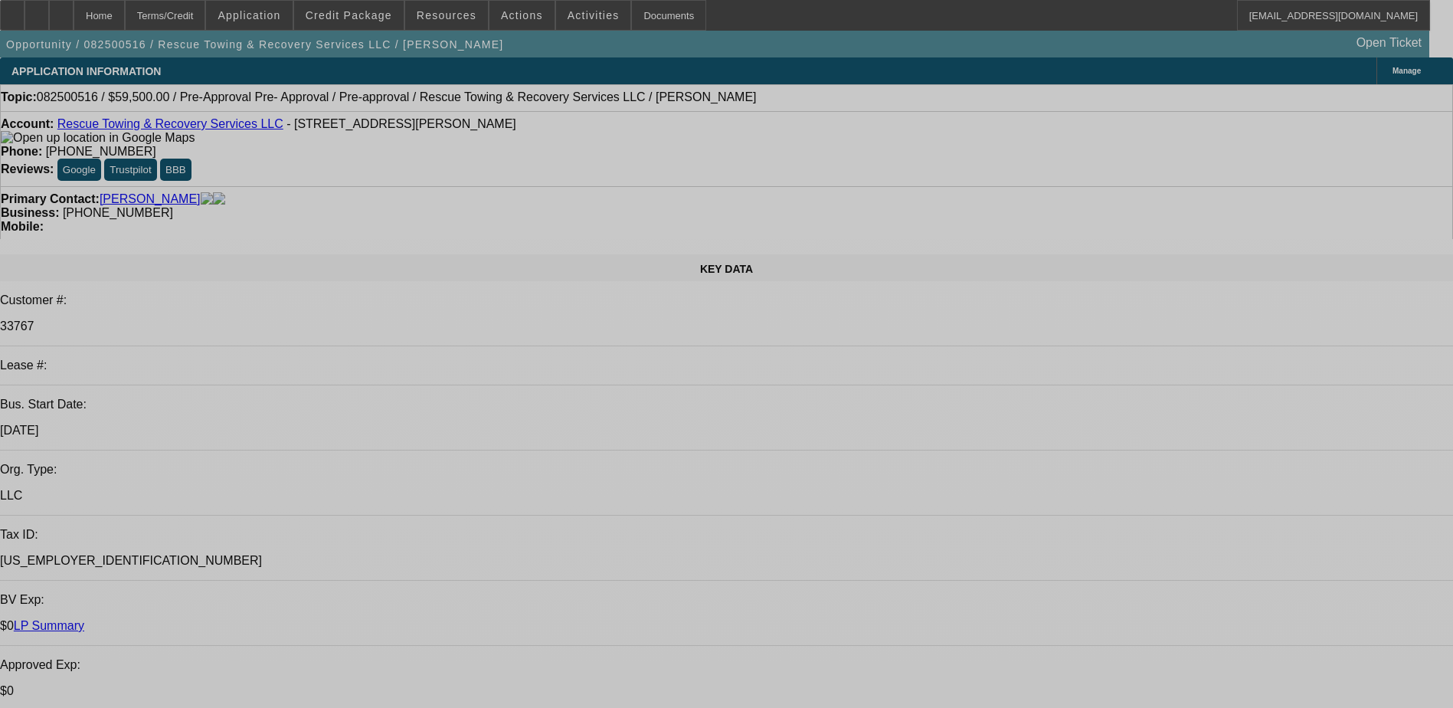
select select "0.15"
select select "2"
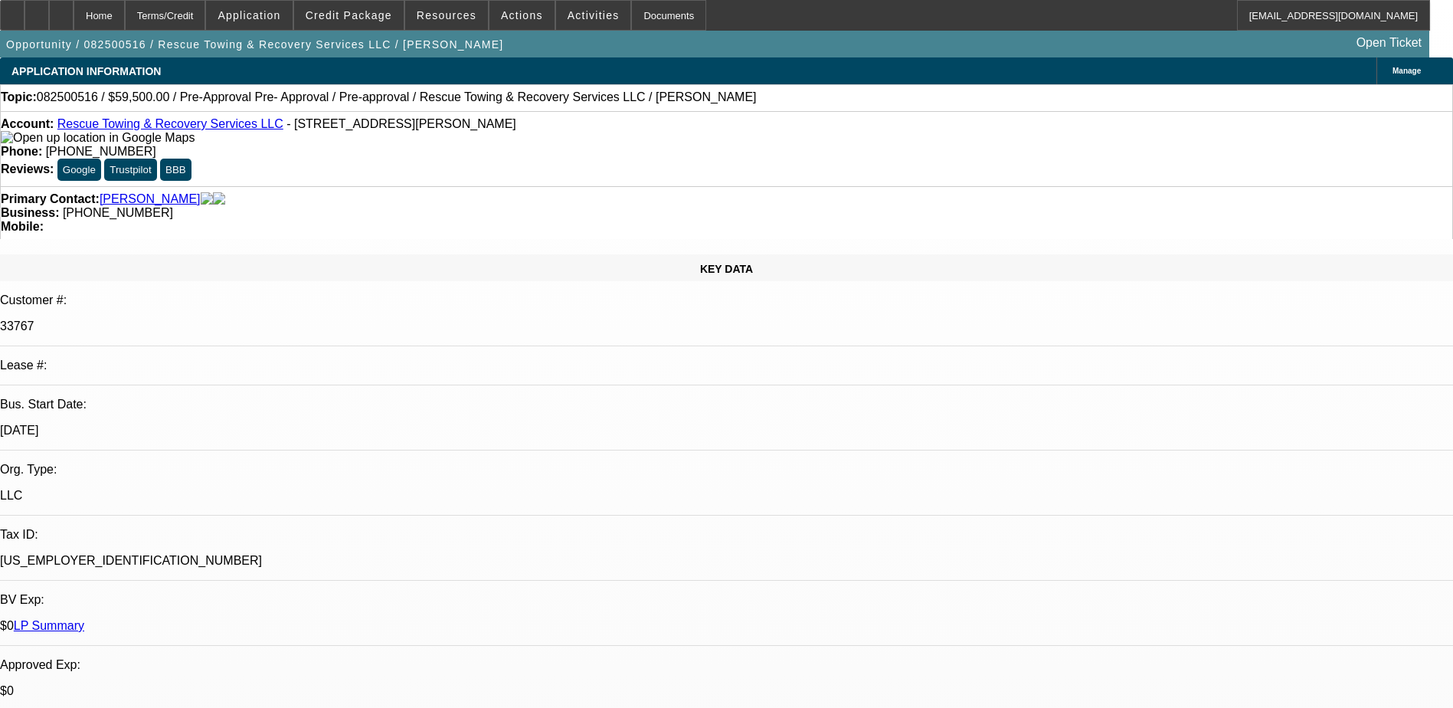
select select "0"
select select "0.15"
select select "2"
select select "0"
select select "0.15"
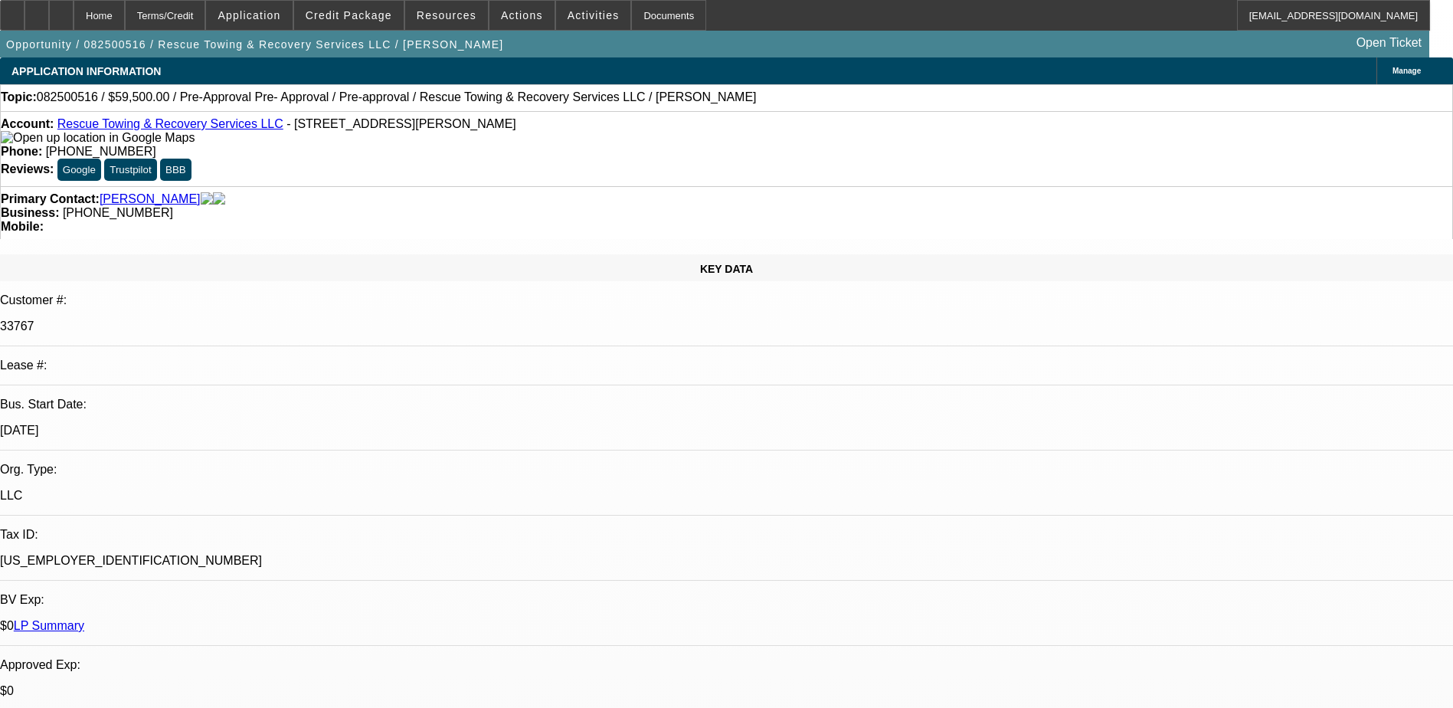
select select "2"
select select "0"
select select "1"
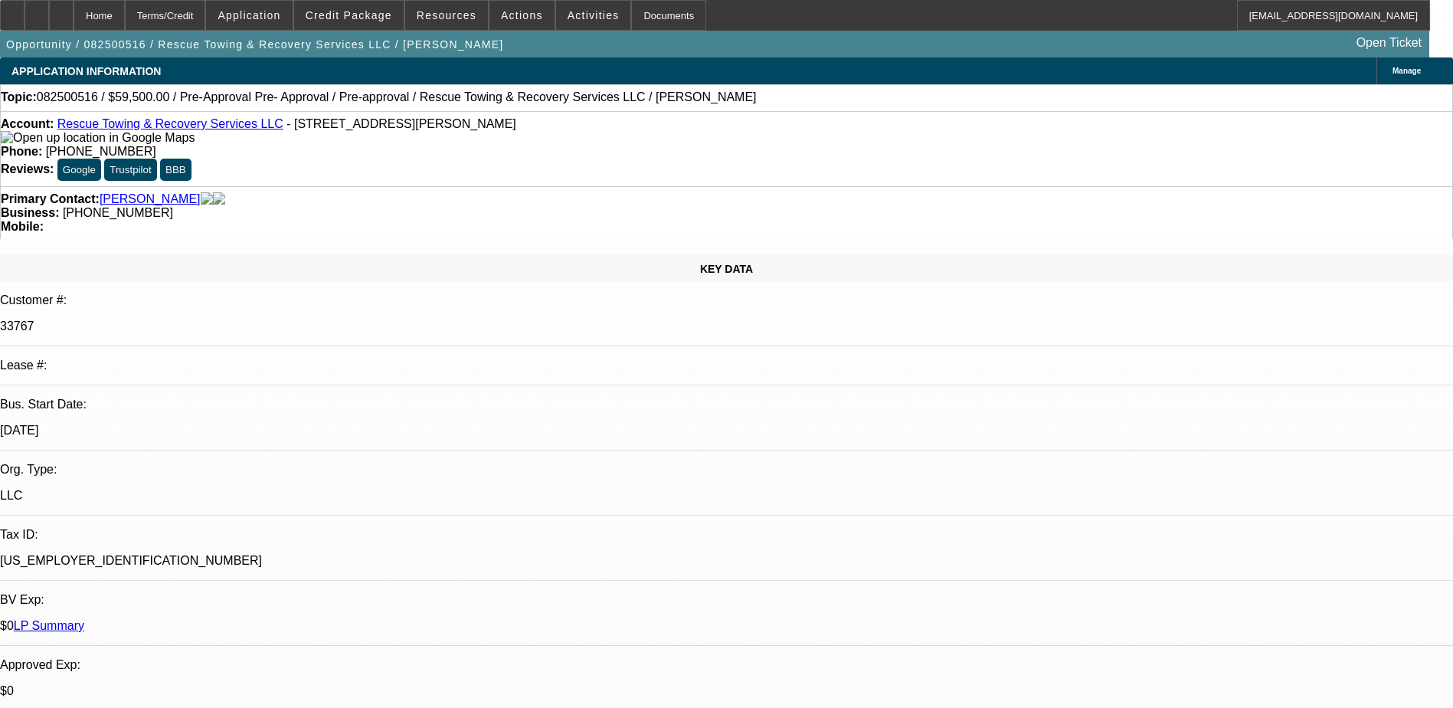
select select "2"
select select "6"
select select "1"
select select "2"
select select "6"
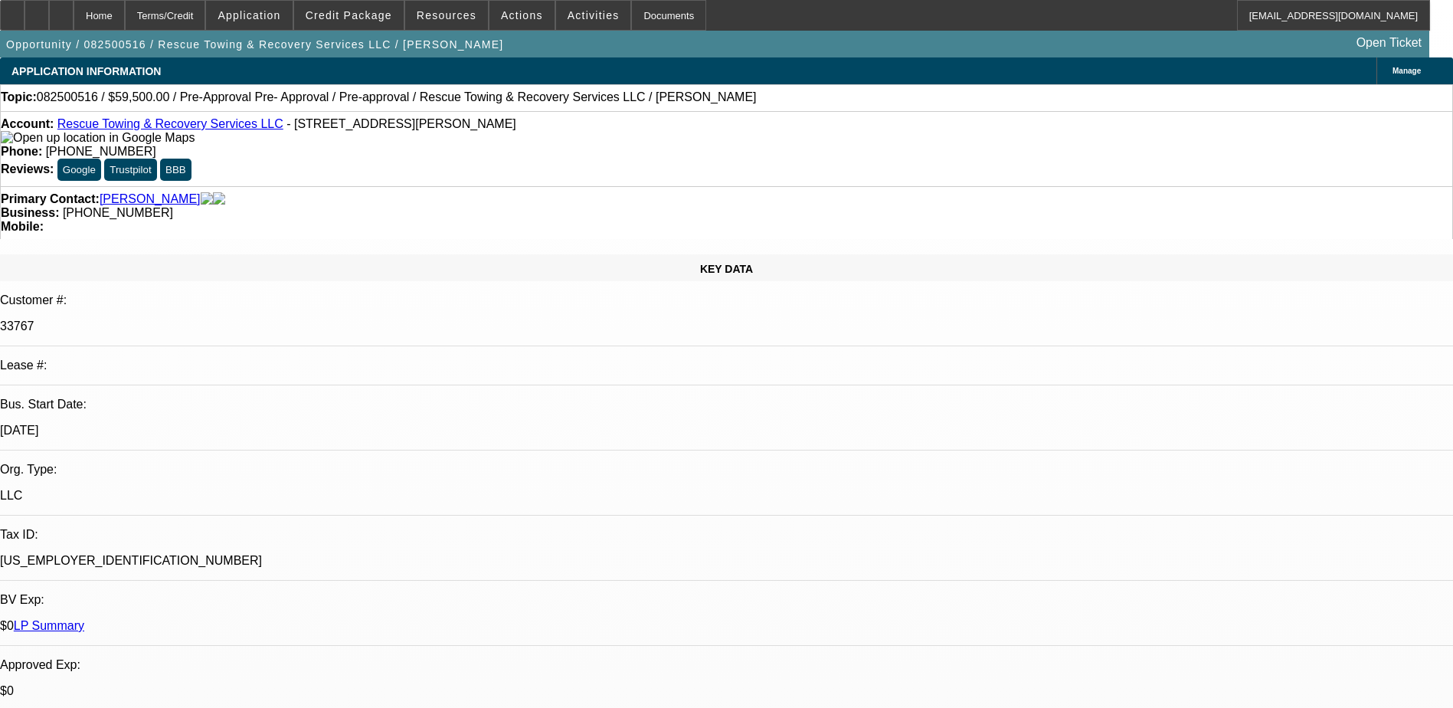
select select "1"
select select "2"
select select "6"
select select "1"
select select "2"
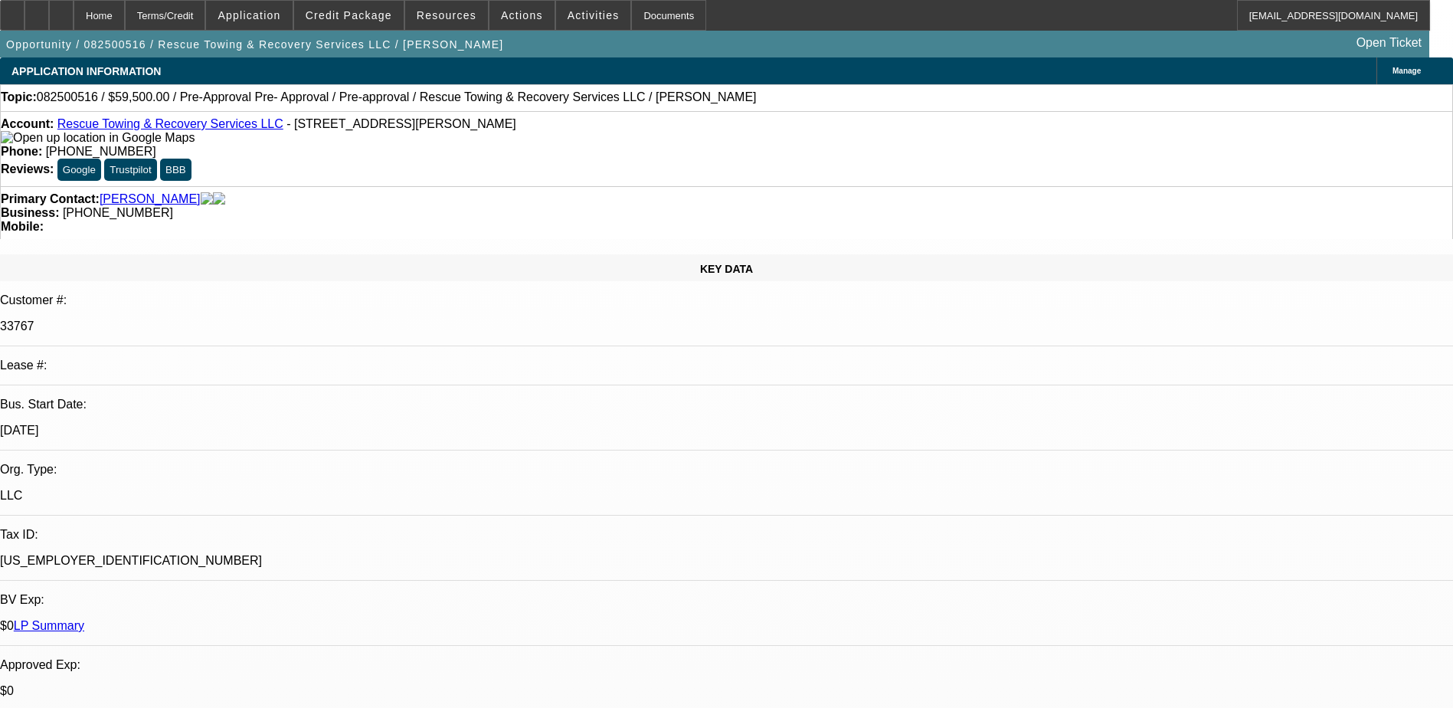
select select "6"
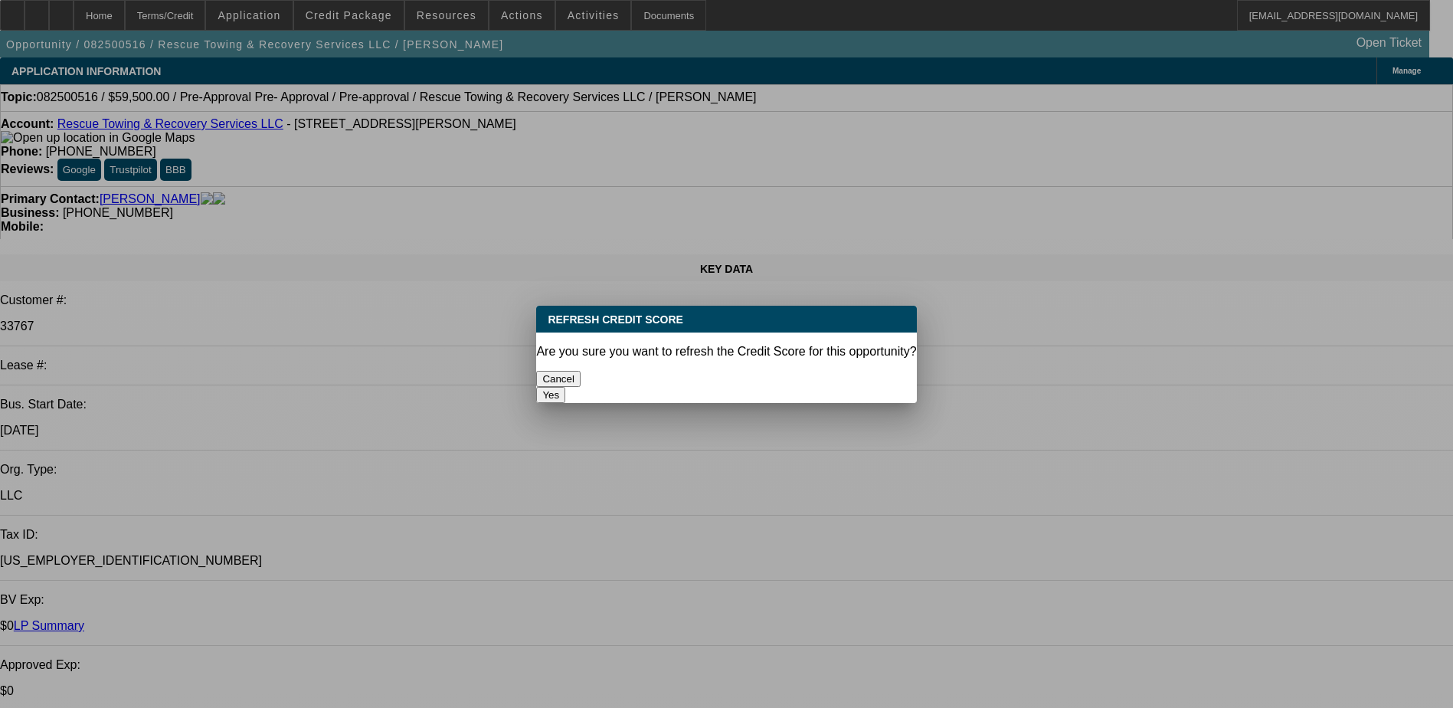
click at [565, 387] on button "Yes" at bounding box center [550, 395] width 29 height 16
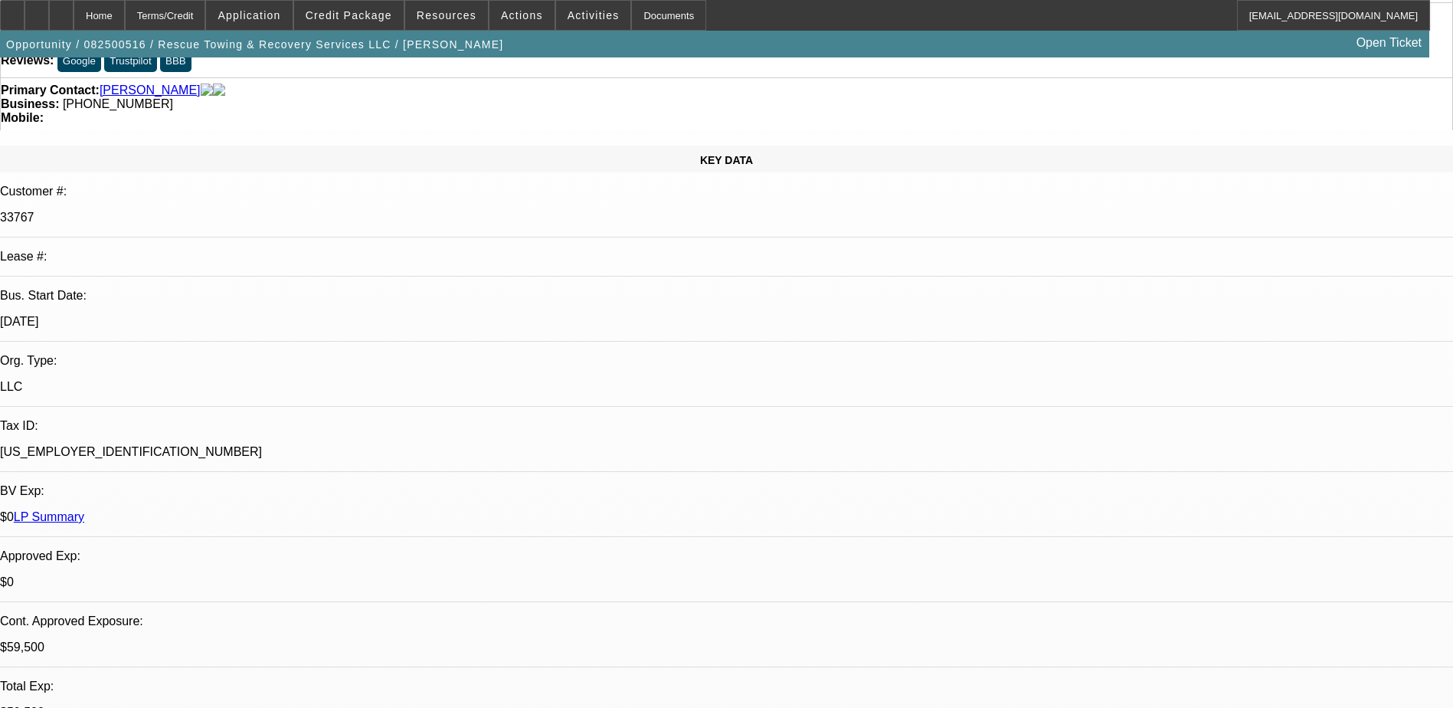
scroll to position [153, 0]
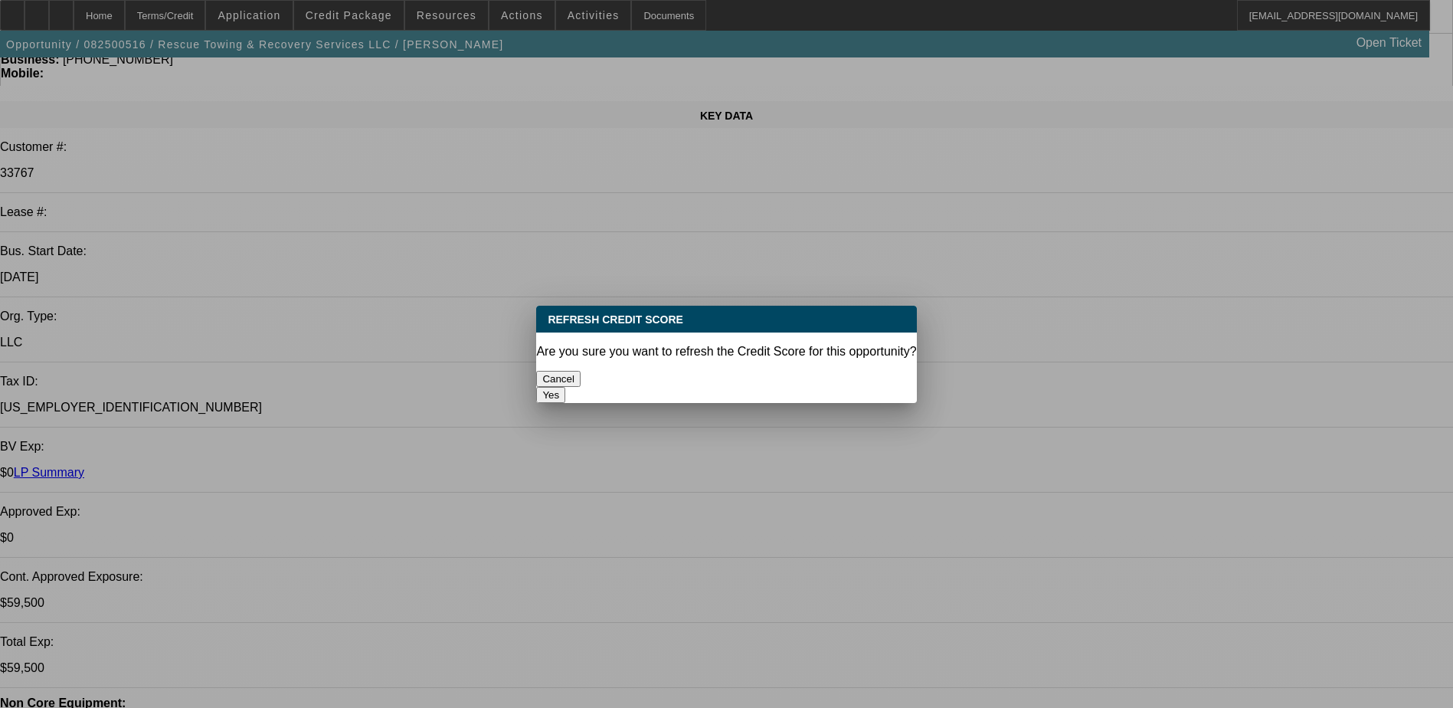
scroll to position [0, 0]
click at [565, 387] on button "Yes" at bounding box center [550, 395] width 29 height 16
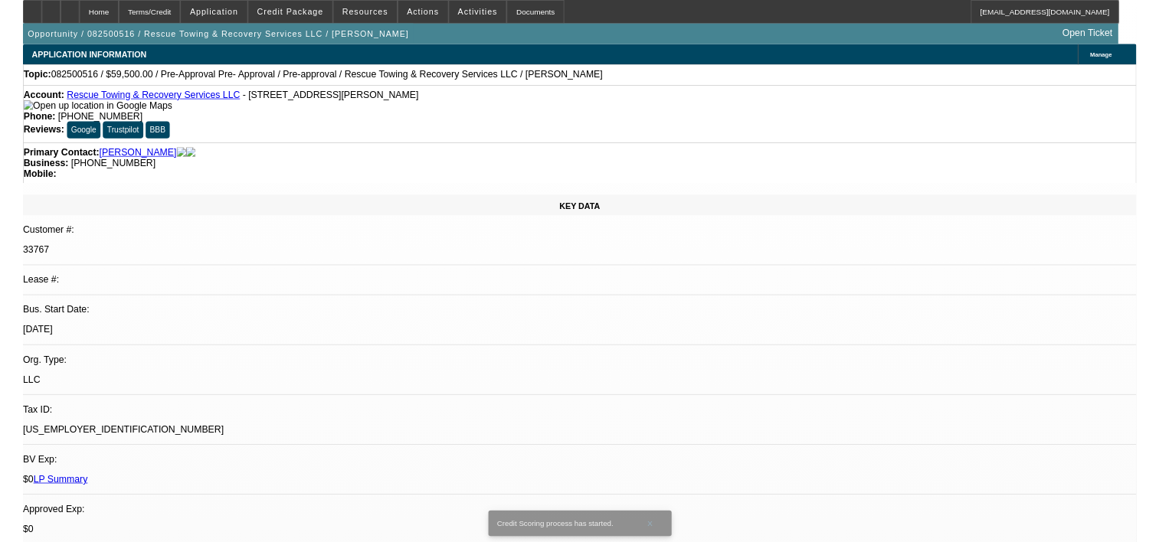
scroll to position [153, 0]
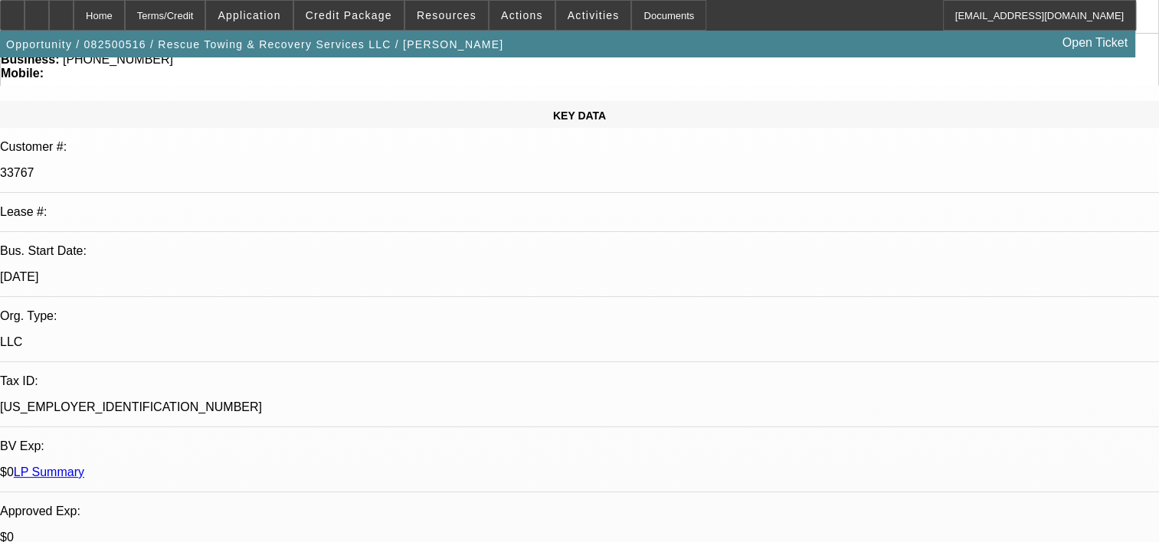
scroll to position [169, 0]
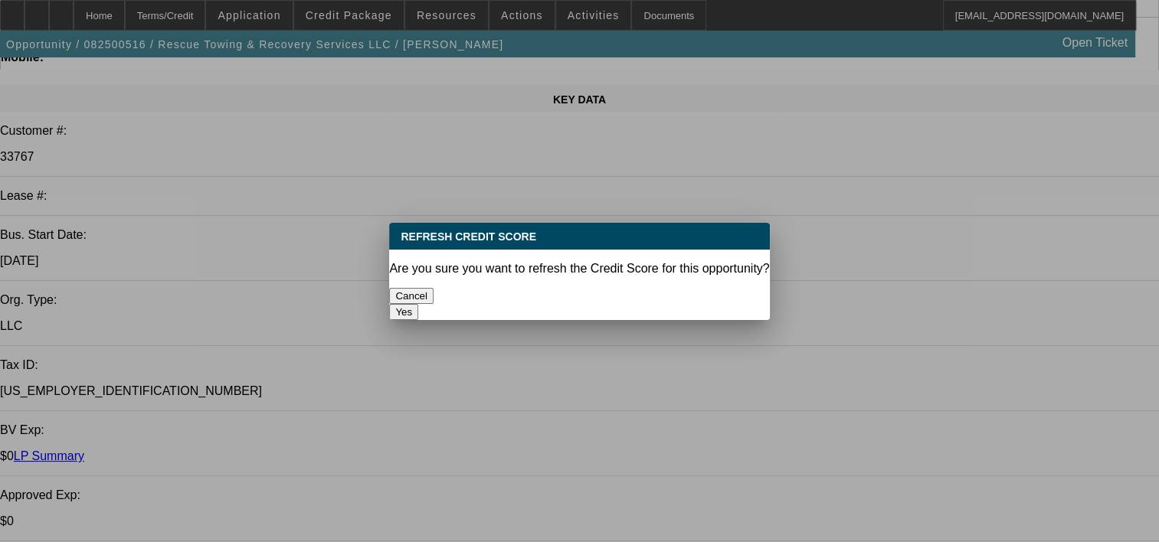
scroll to position [0, 0]
click at [418, 304] on button "Yes" at bounding box center [403, 312] width 29 height 16
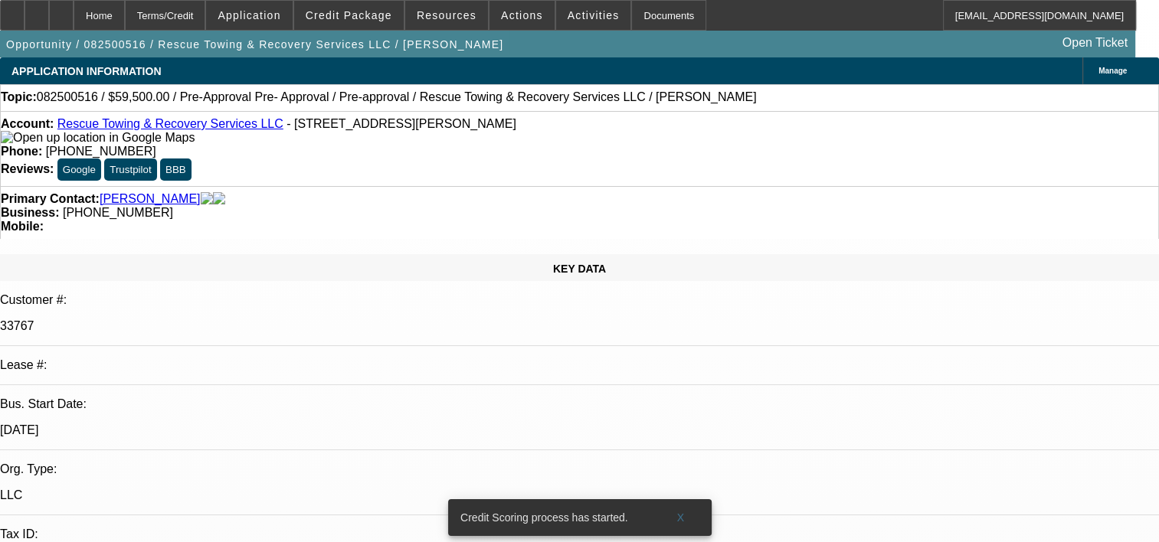
scroll to position [169, 0]
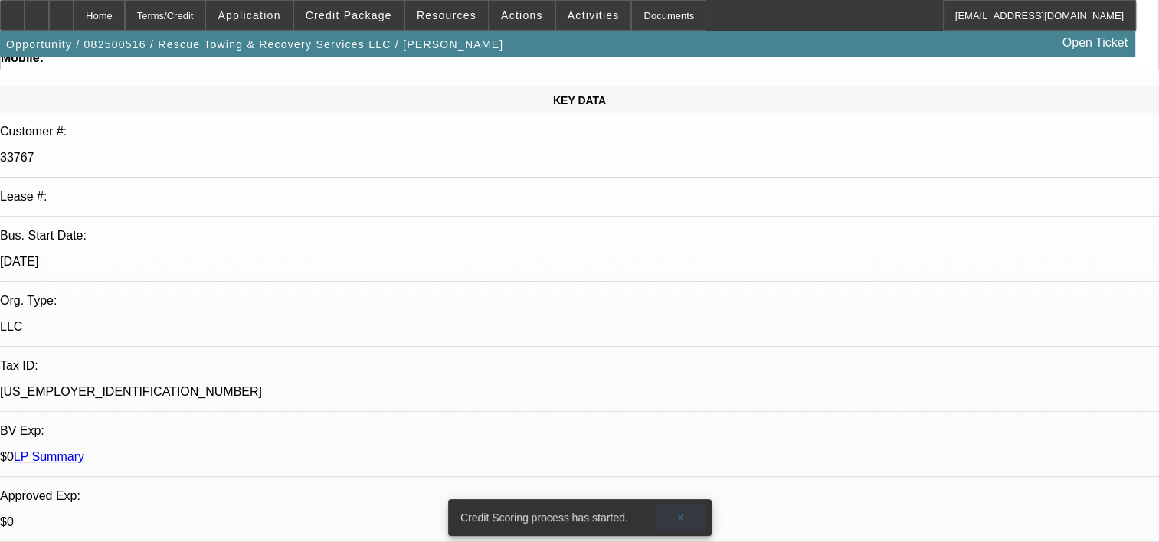
click at [675, 499] on span at bounding box center [680, 517] width 49 height 37
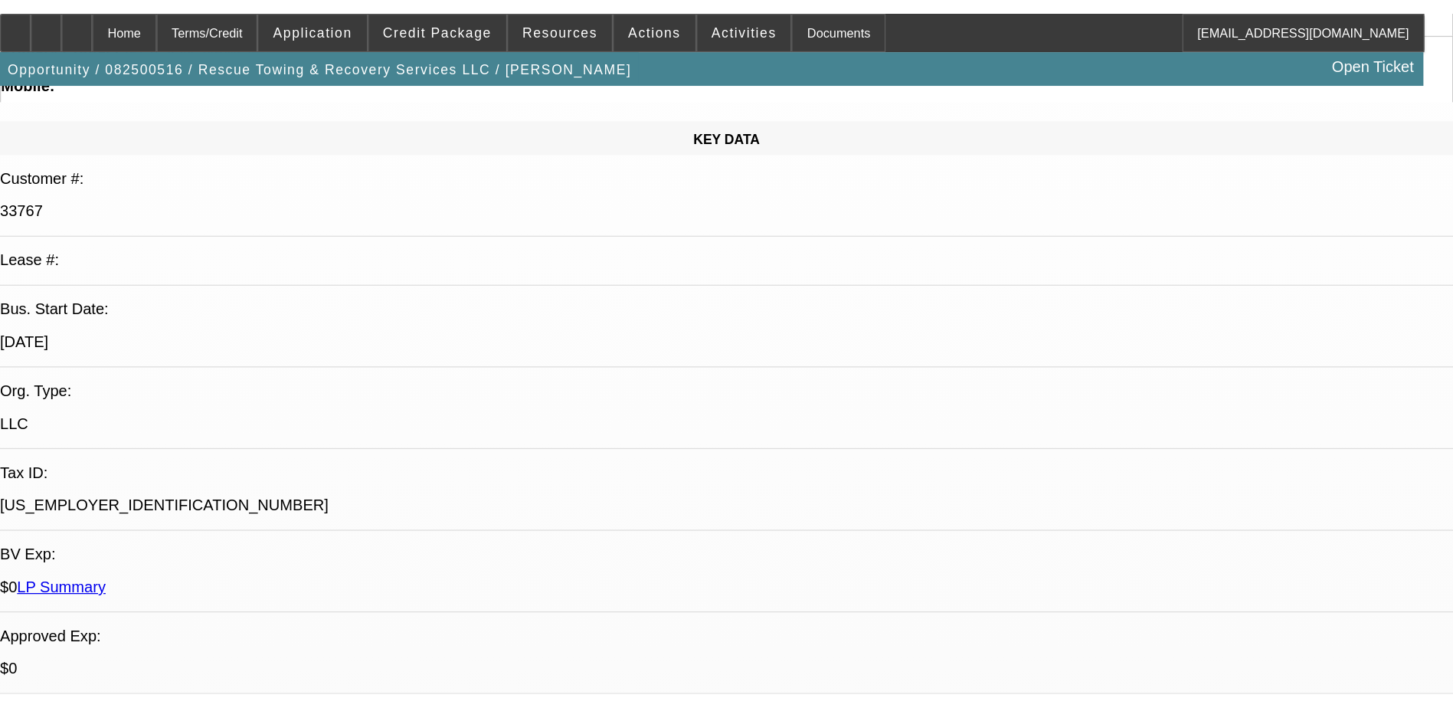
scroll to position [169, 0]
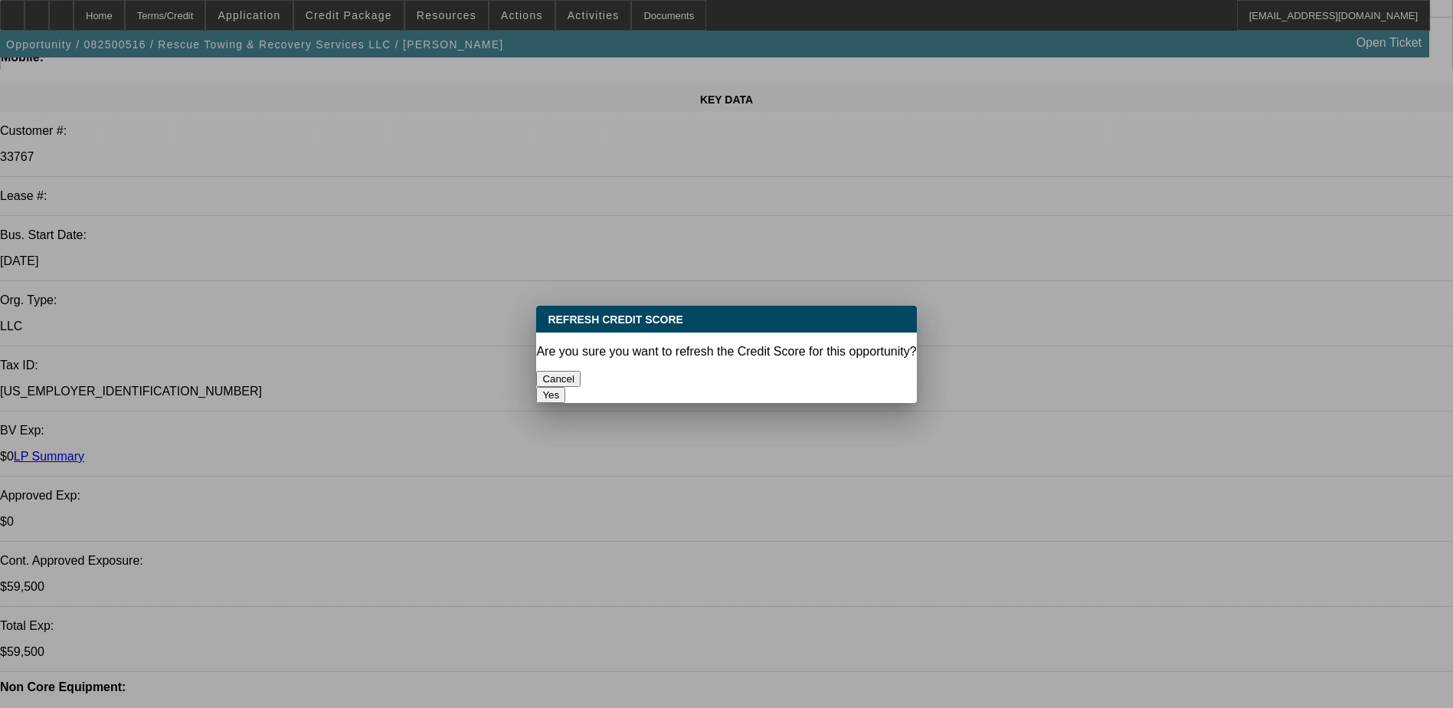
scroll to position [0, 0]
click at [565, 387] on button "Yes" at bounding box center [550, 395] width 29 height 16
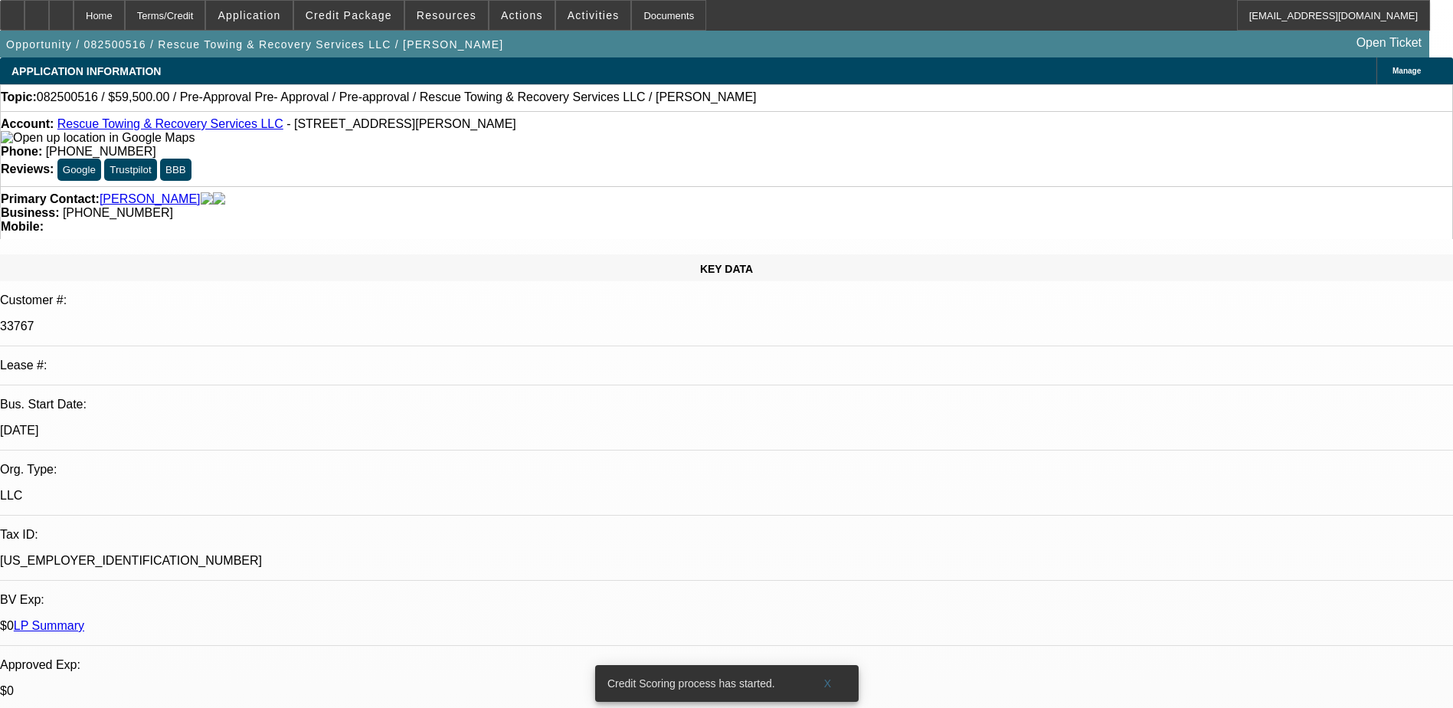
scroll to position [169, 0]
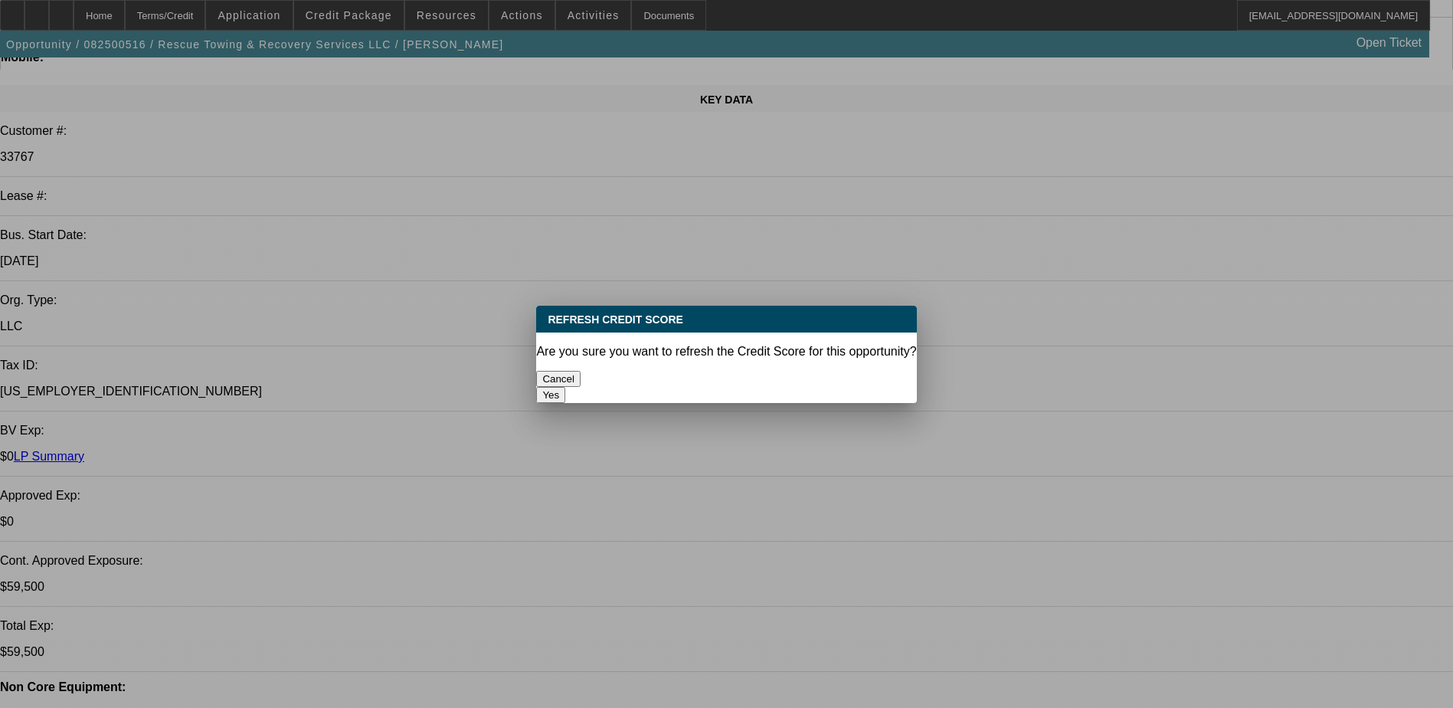
scroll to position [0, 0]
click at [565, 387] on button "Yes" at bounding box center [550, 395] width 29 height 16
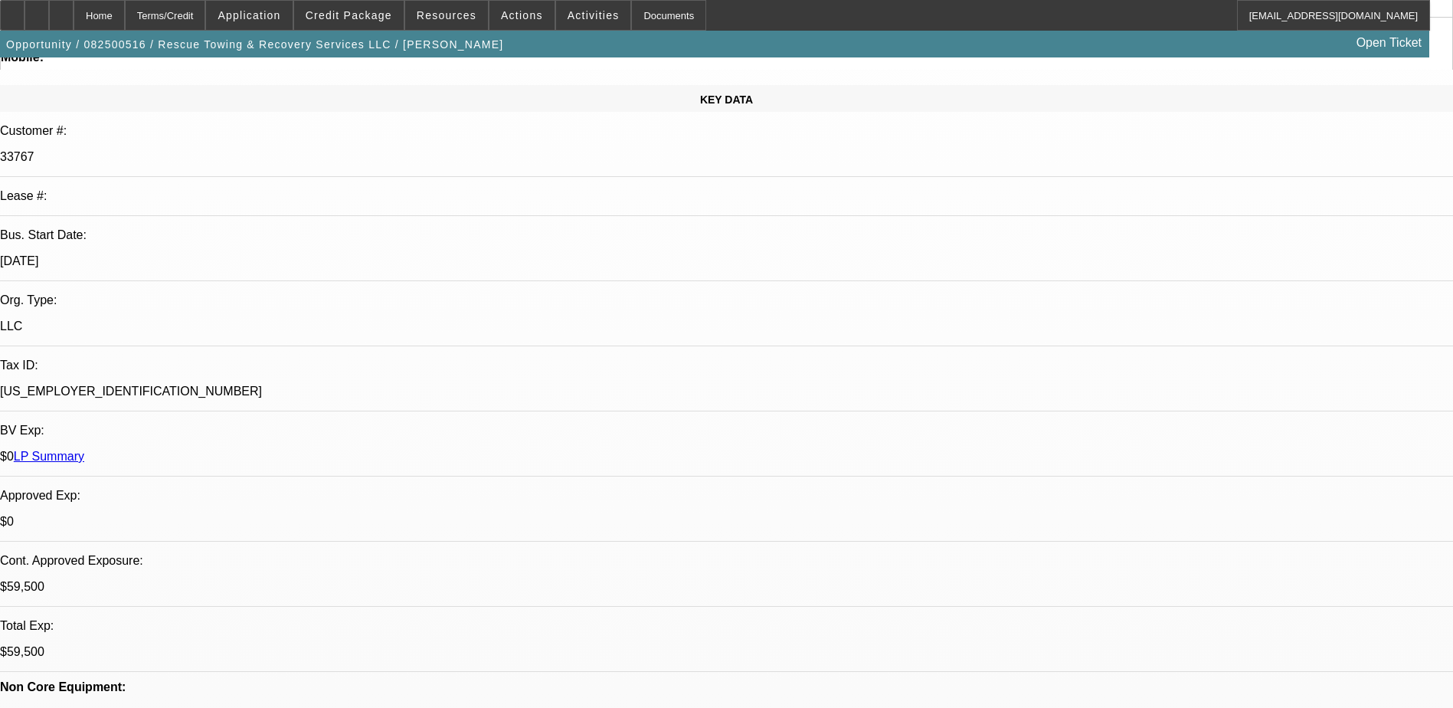
scroll to position [169, 0]
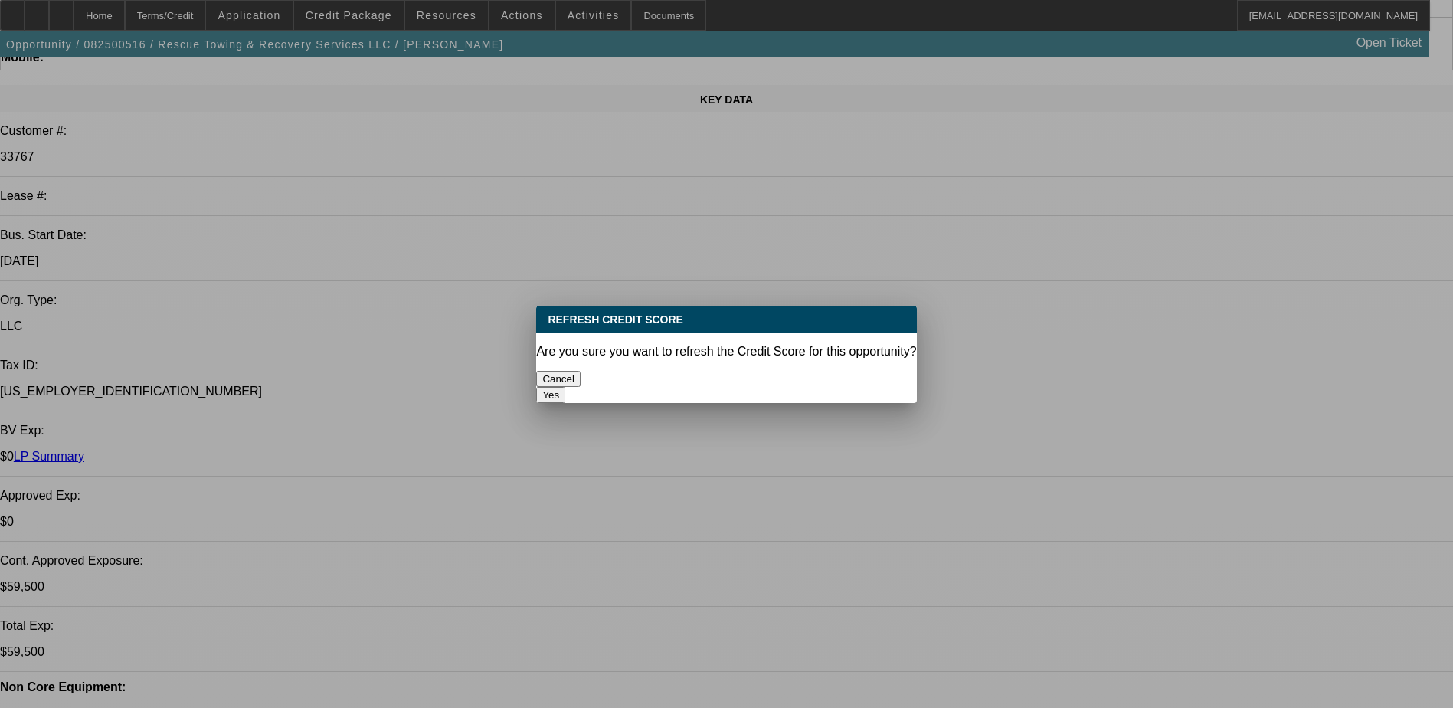
scroll to position [0, 0]
drag, startPoint x: 656, startPoint y: 322, endPoint x: 622, endPoint y: 268, distance: 64.4
click at [622, 268] on div "Refresh Credit Score Are you sure you want to refresh the Credit Score for this…" at bounding box center [726, 354] width 1453 height 708
drag, startPoint x: 622, startPoint y: 268, endPoint x: 641, endPoint y: 237, distance: 36.8
click at [641, 237] on div "Refresh Credit Score Are you sure you want to refresh the Credit Score for this…" at bounding box center [726, 354] width 1453 height 708
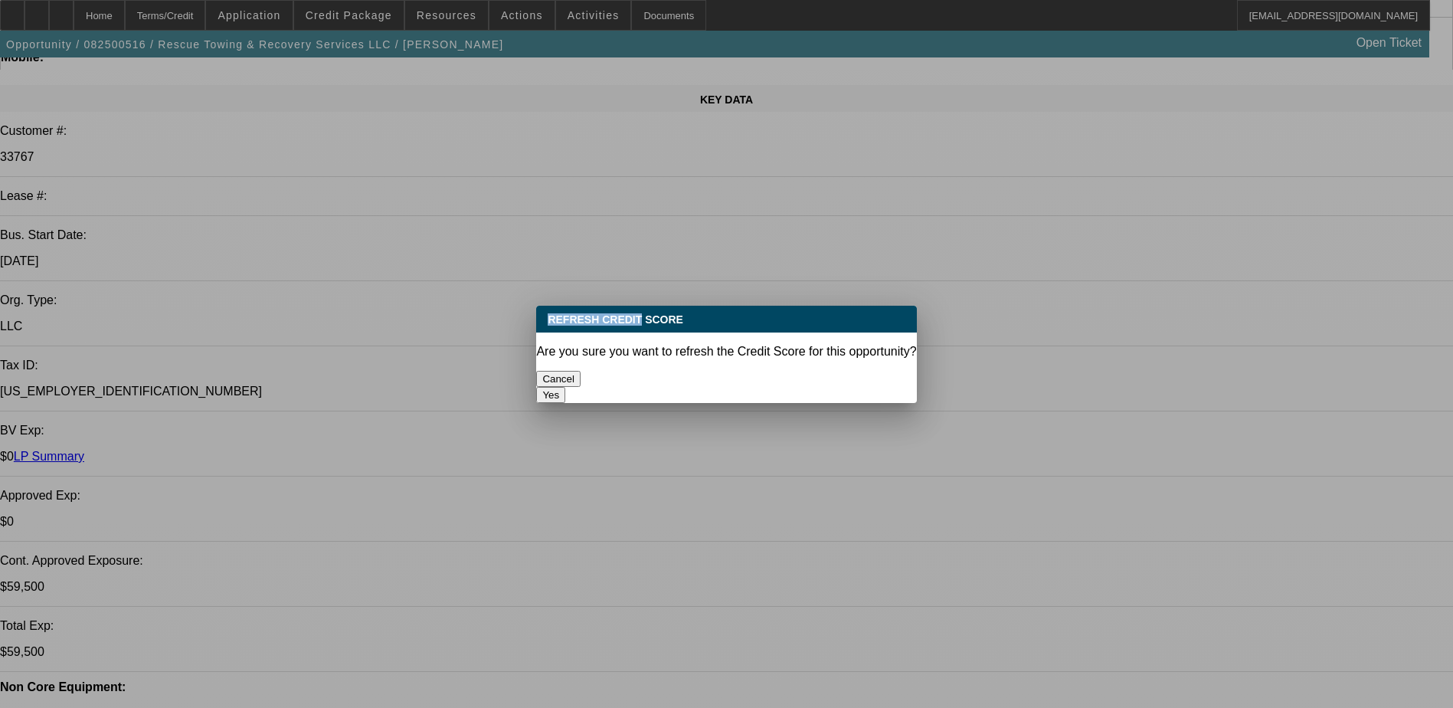
click at [581, 371] on button "Cancel" at bounding box center [558, 379] width 44 height 16
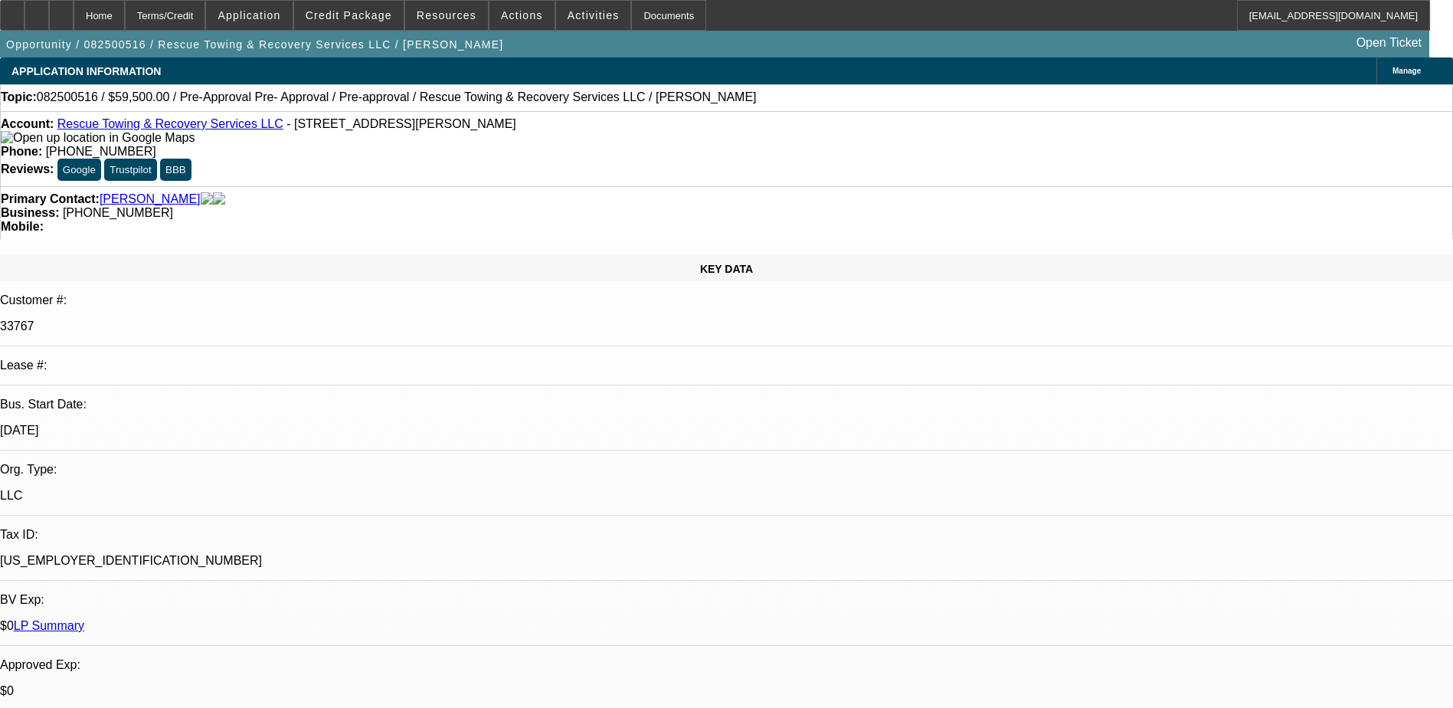
scroll to position [169, 0]
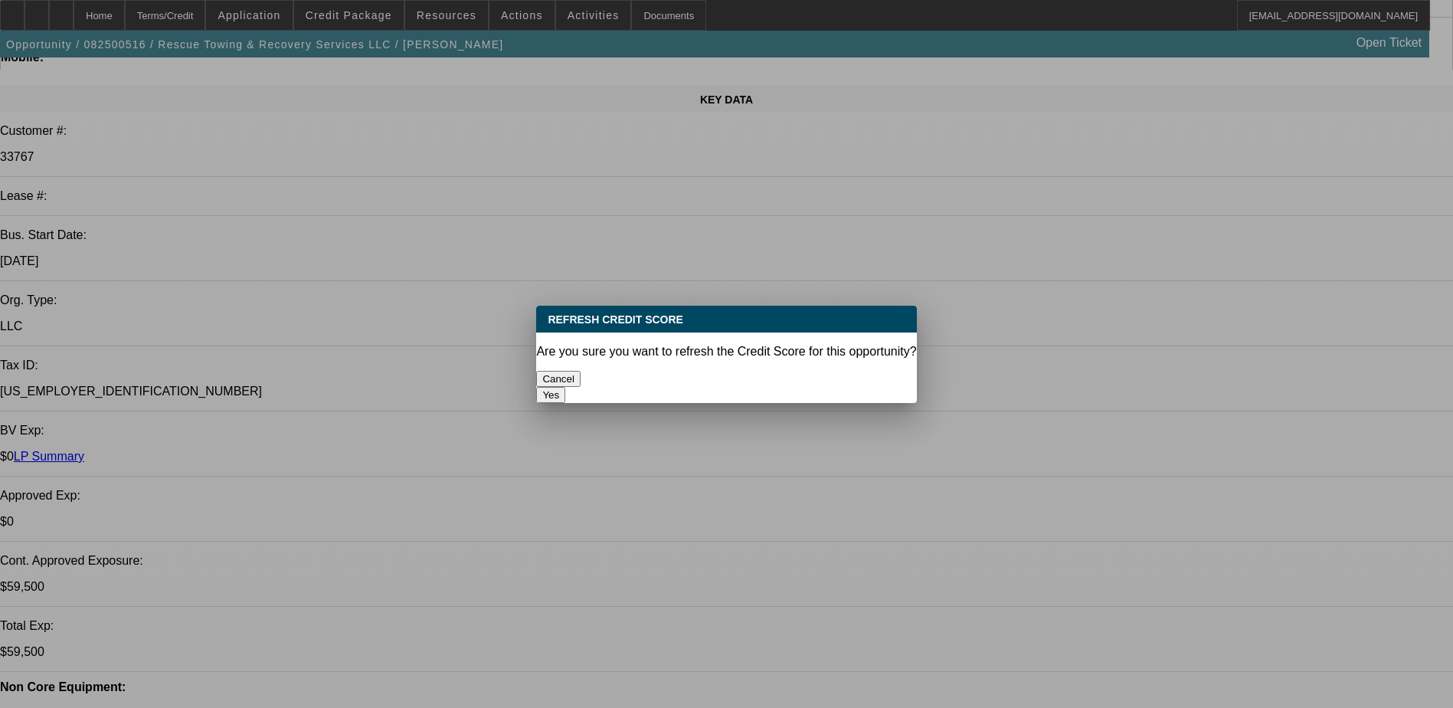
scroll to position [0, 0]
click at [565, 387] on button "Yes" at bounding box center [550, 395] width 29 height 16
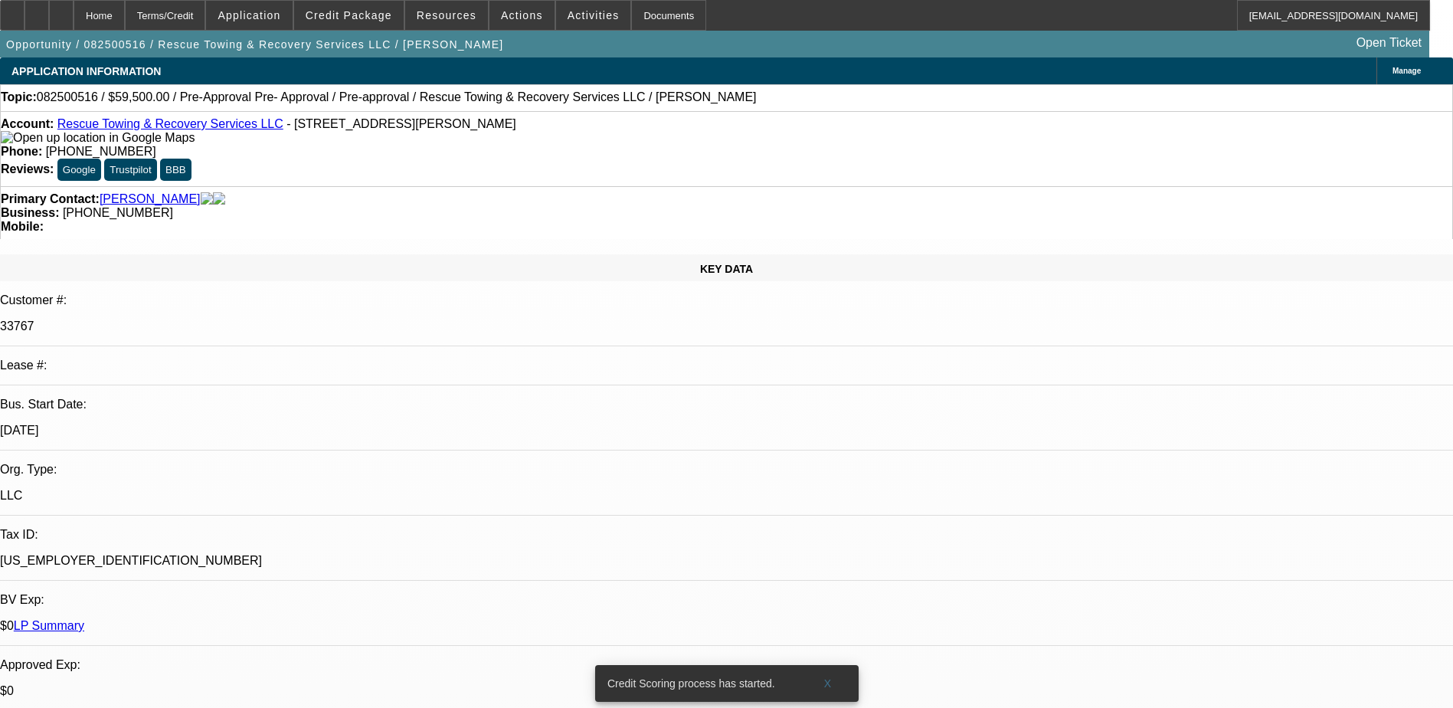
scroll to position [169, 0]
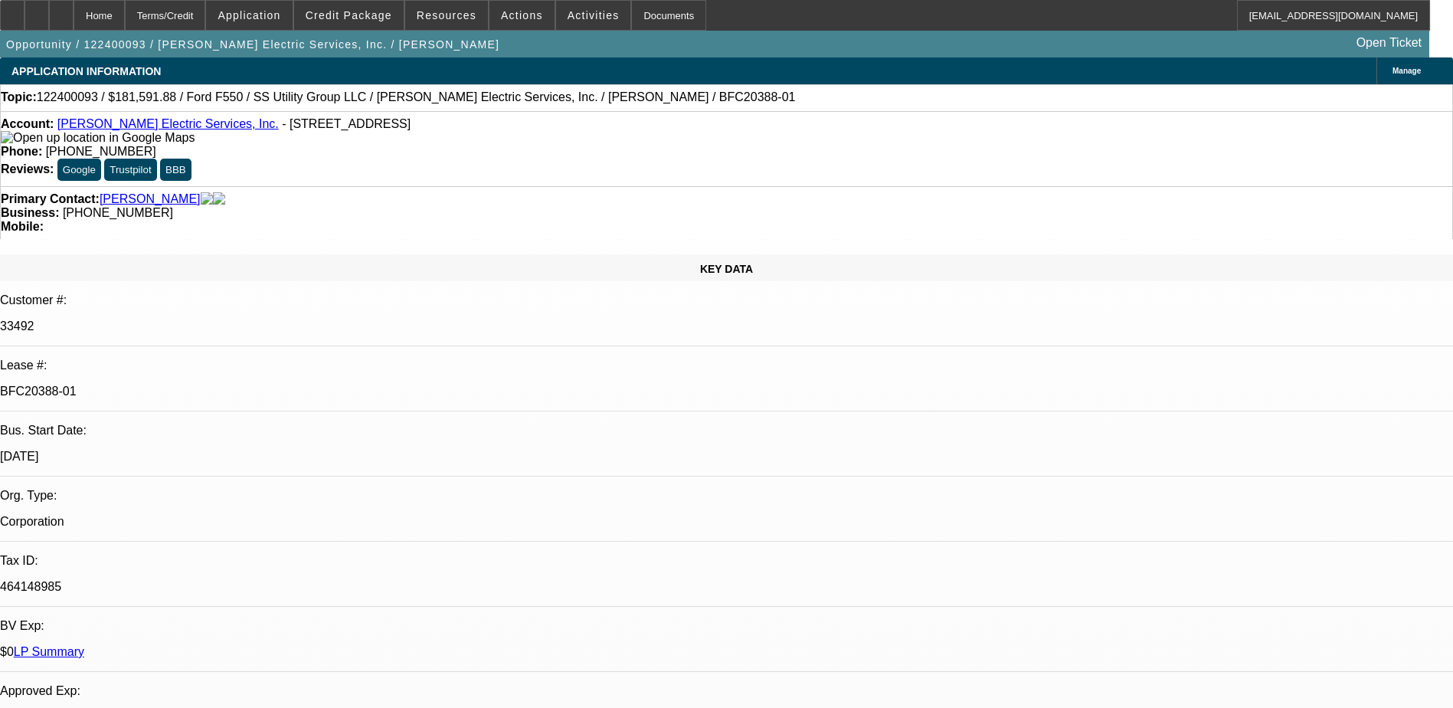
select select "0.1"
select select "0"
select select "6"
select select "0.1"
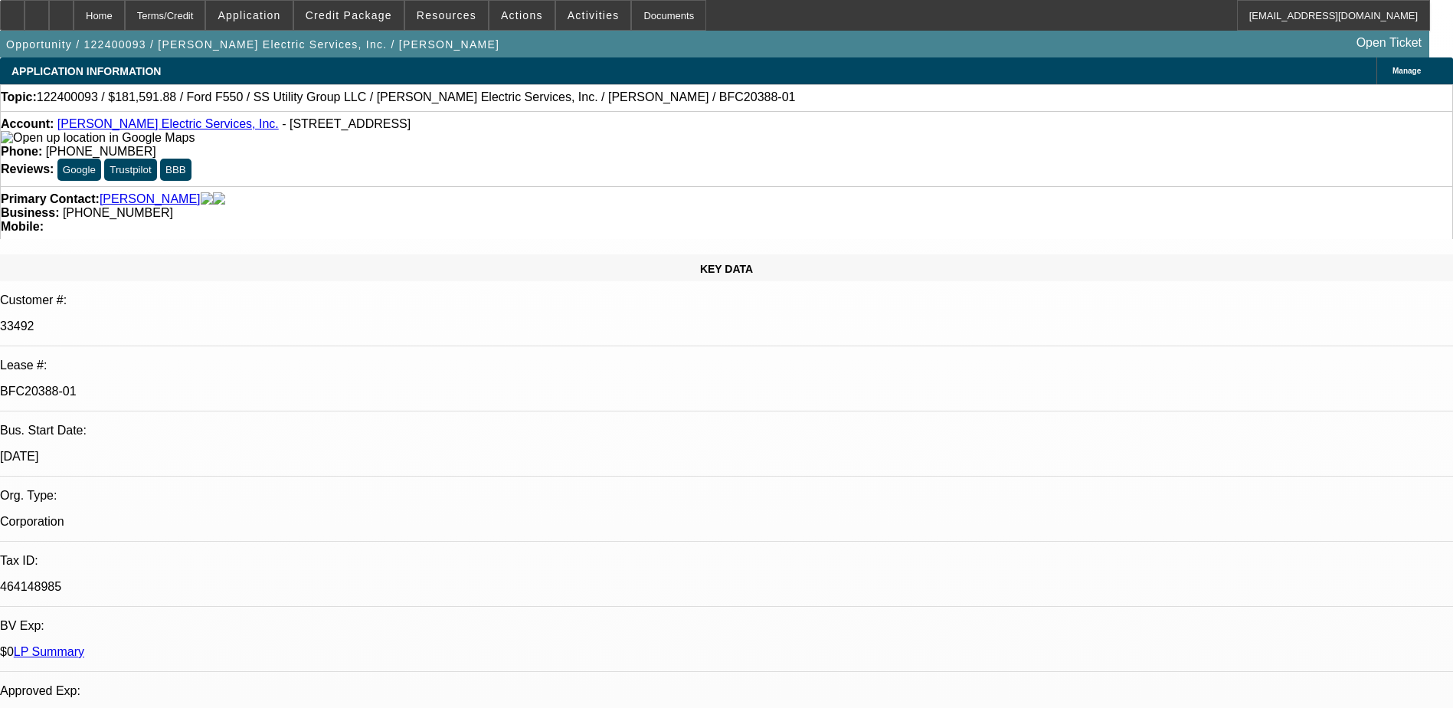
select select "0"
select select "6"
select select "0.2"
select select "2"
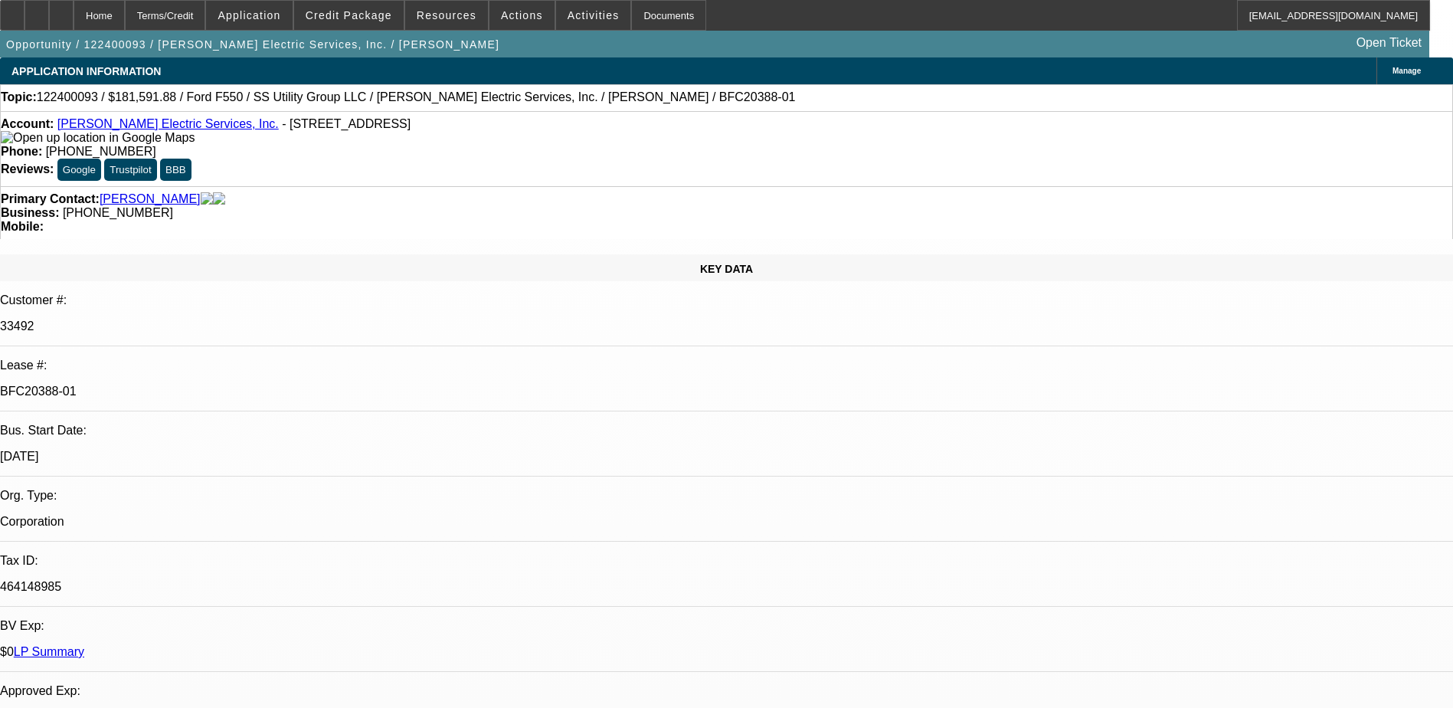
select select "2"
select select "0"
select select "6"
select select "0.15"
select select "0"
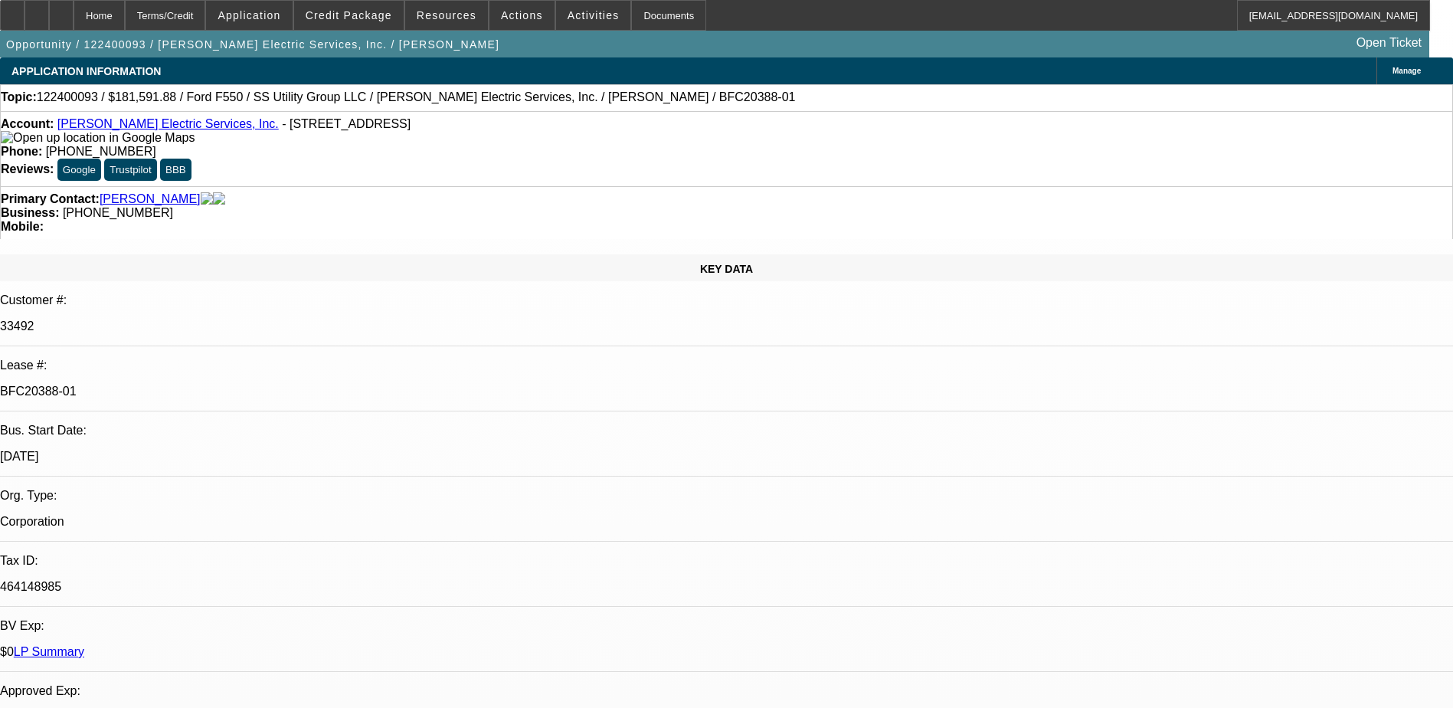
select select "0"
select select "6"
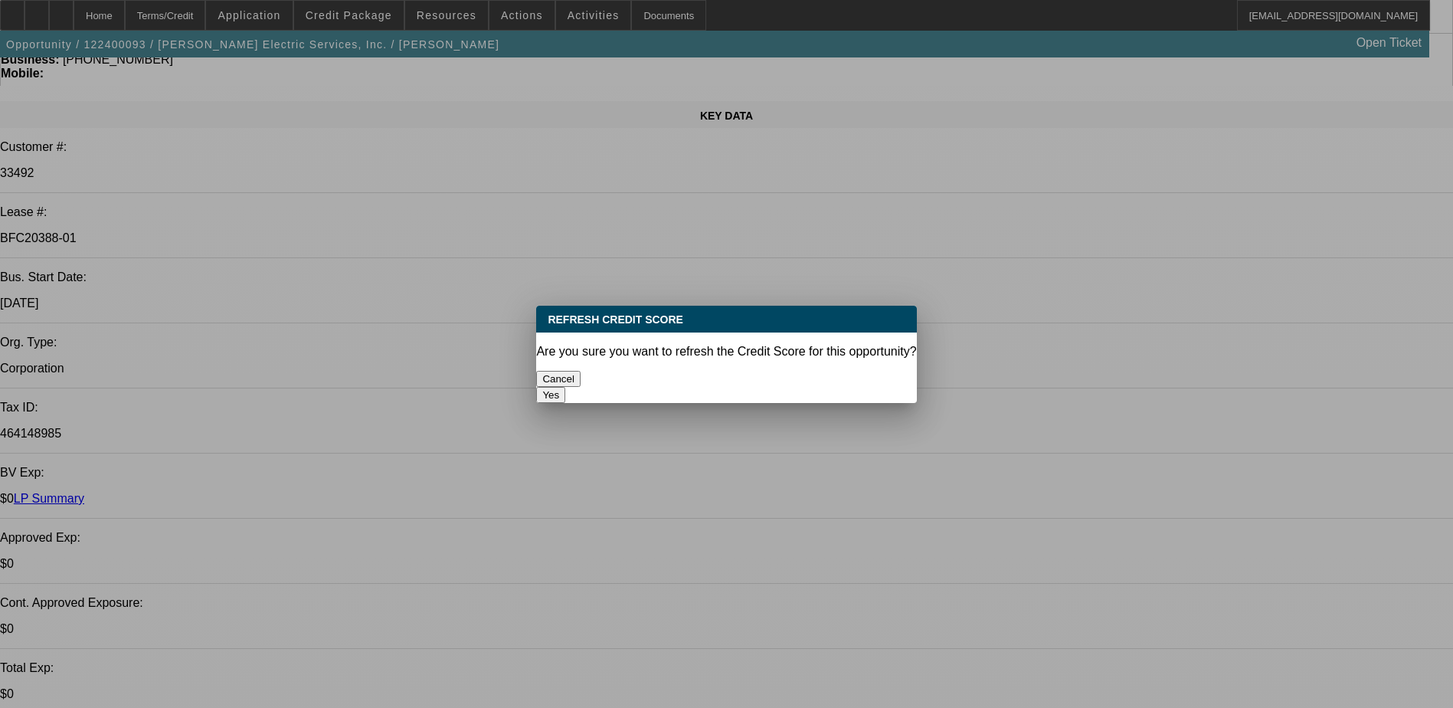
click at [565, 387] on button "Yes" at bounding box center [550, 395] width 29 height 16
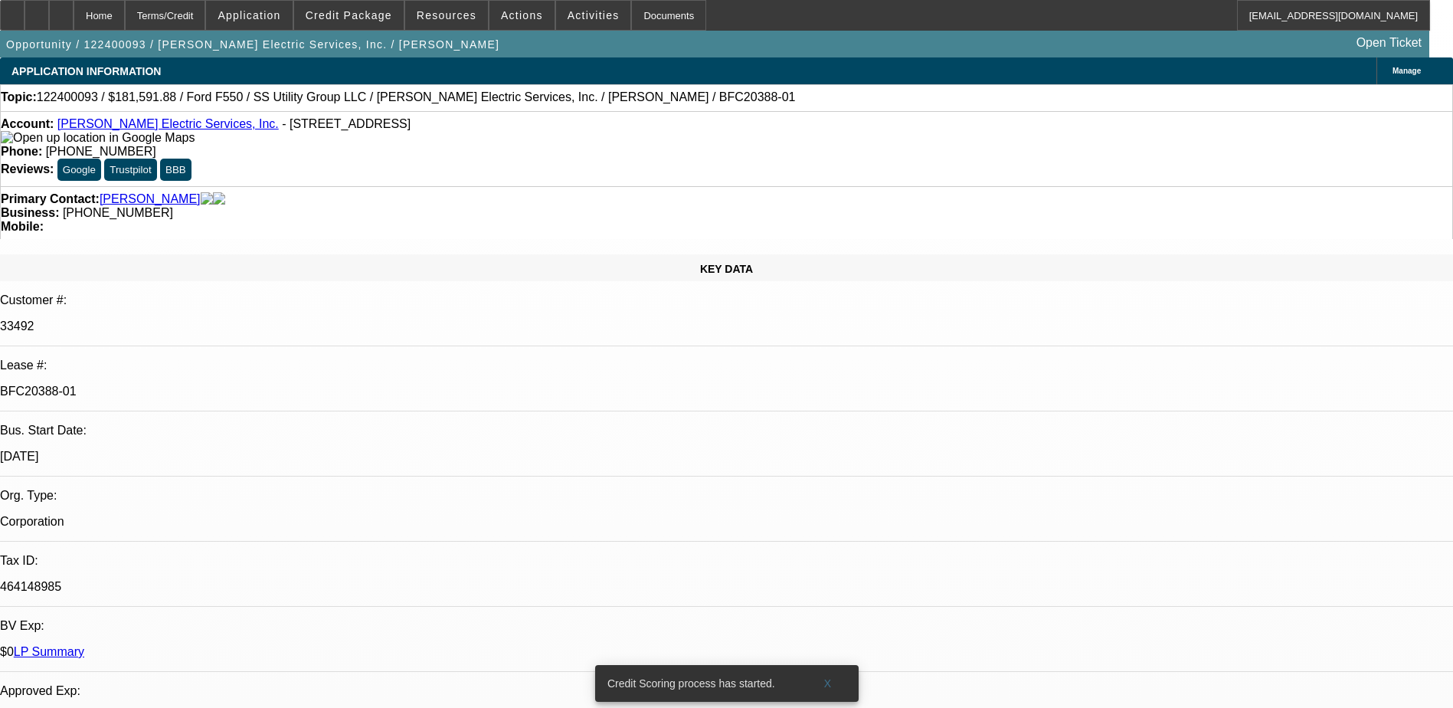
scroll to position [153, 0]
